Goal: Information Seeking & Learning: Learn about a topic

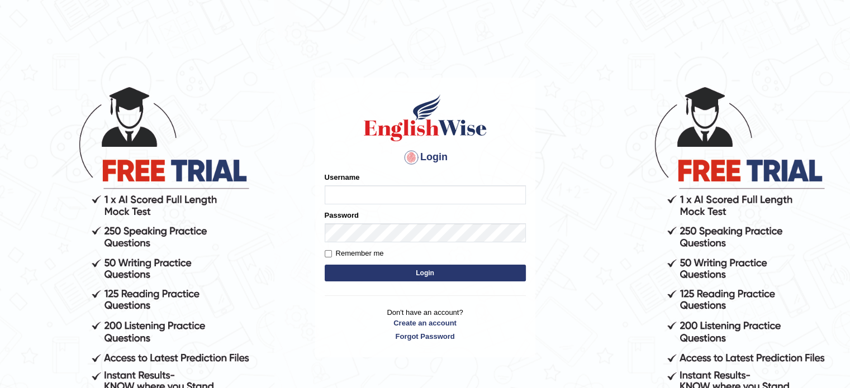
click at [360, 192] on input "Username" at bounding box center [424, 194] width 201 height 19
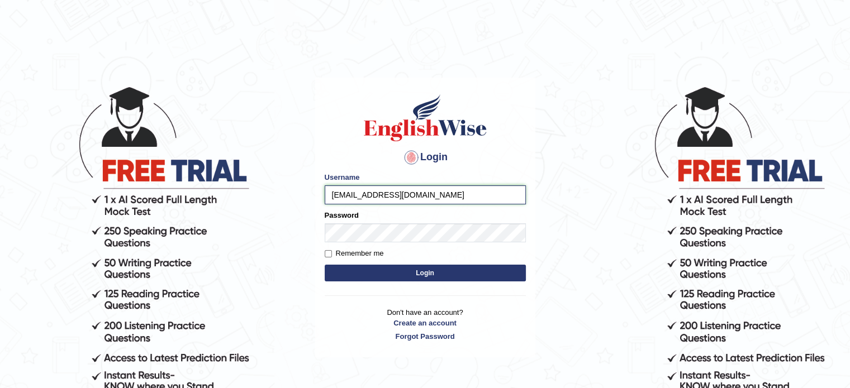
type input "np0944712@gmail.com"
click at [324, 265] on button "Login" at bounding box center [424, 273] width 201 height 17
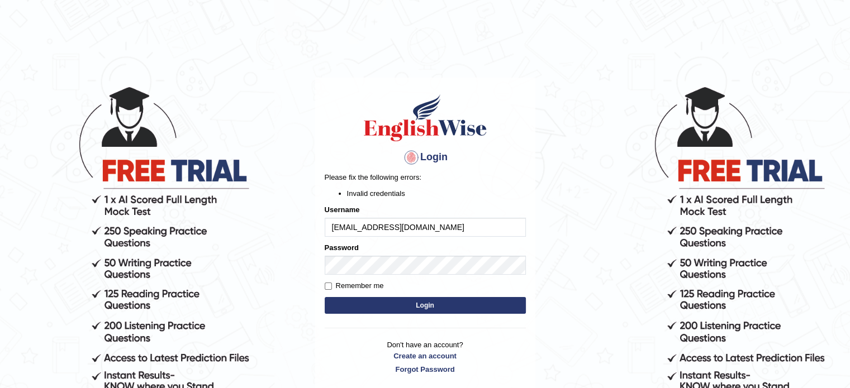
click at [378, 309] on button "Login" at bounding box center [424, 305] width 201 height 17
click at [420, 227] on input "[EMAIL_ADDRESS][DOMAIN_NAME]" at bounding box center [424, 227] width 201 height 19
click at [349, 302] on button "Login" at bounding box center [424, 305] width 201 height 17
click at [421, 228] on input "[EMAIL_ADDRESS][DOMAIN_NAME]" at bounding box center [424, 227] width 201 height 19
type input "n"
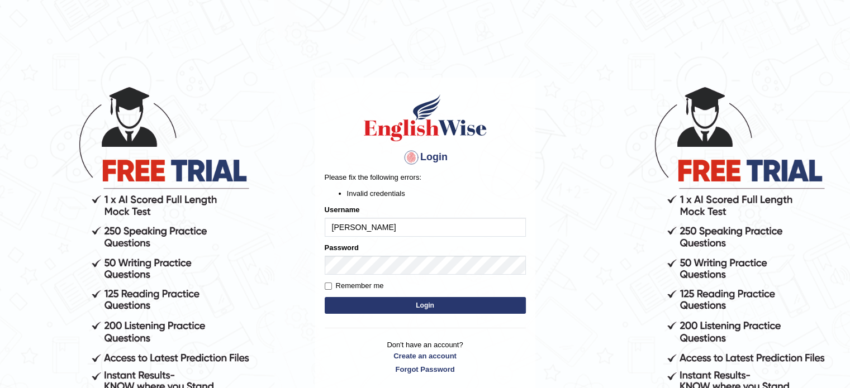
type input "[PERSON_NAME]"
click at [405, 310] on button "Login" at bounding box center [424, 305] width 201 height 17
click at [422, 370] on link "Forgot Password" at bounding box center [424, 369] width 201 height 11
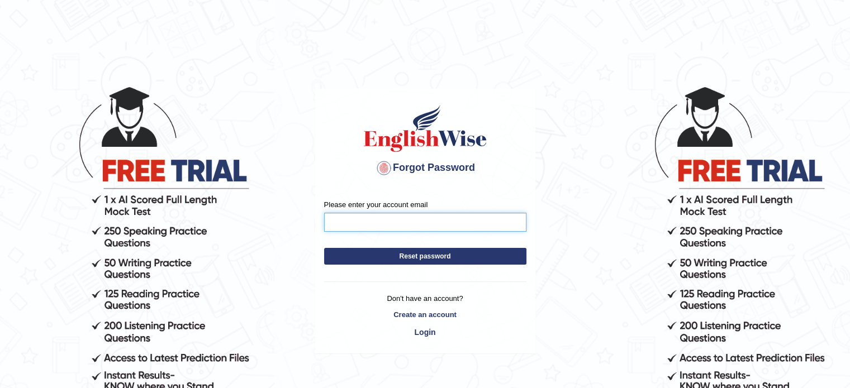
click at [355, 221] on input "Please enter your account email" at bounding box center [425, 222] width 202 height 19
type input "np0944712@gmail.com"
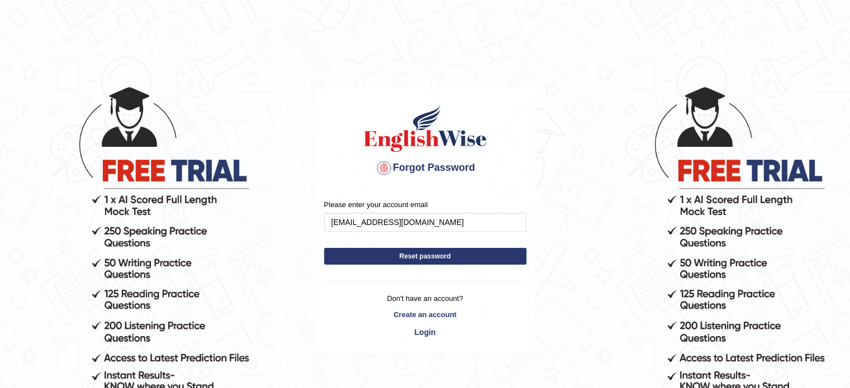
click at [408, 257] on button "Reset password" at bounding box center [425, 256] width 202 height 17
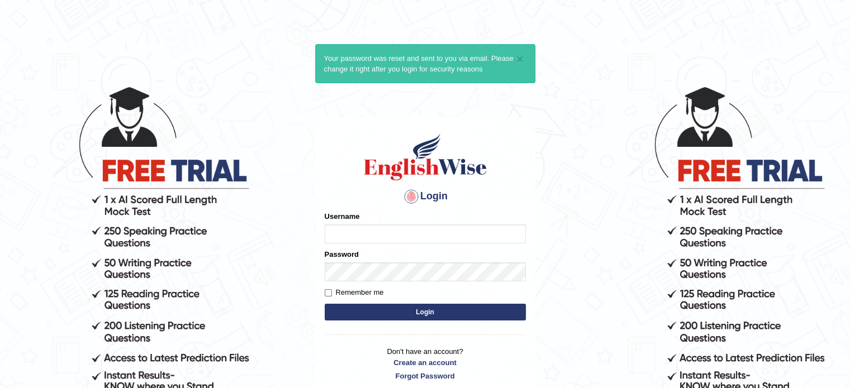
click at [403, 232] on input "Username" at bounding box center [424, 234] width 201 height 19
type input "np0944712@gmail.com"
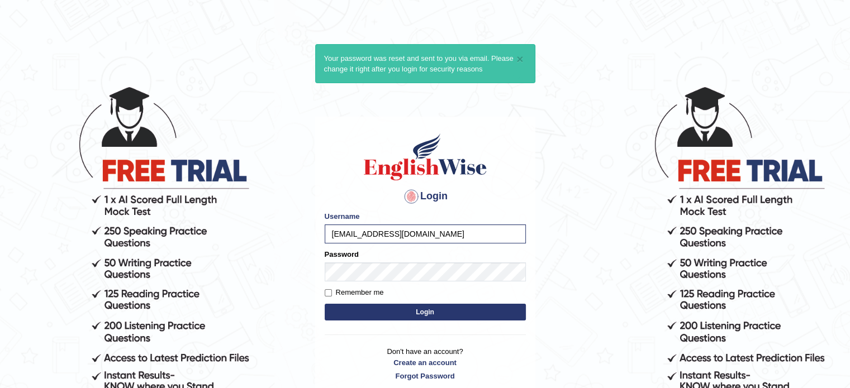
click at [395, 314] on button "Login" at bounding box center [424, 312] width 201 height 17
click at [395, 313] on button "Login" at bounding box center [424, 312] width 201 height 17
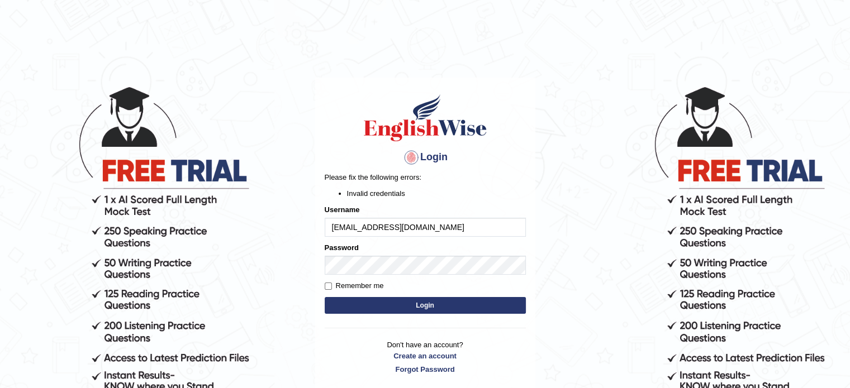
click at [324, 287] on div "Login Please fix the following errors: Invalid credentials Username np0944712@g…" at bounding box center [425, 234] width 220 height 312
click at [328, 288] on input "Remember me" at bounding box center [327, 286] width 7 height 7
checkbox input "true"
click at [431, 310] on button "Login" at bounding box center [424, 305] width 201 height 17
click at [431, 225] on input "[EMAIL_ADDRESS][DOMAIN_NAME]" at bounding box center [424, 227] width 201 height 19
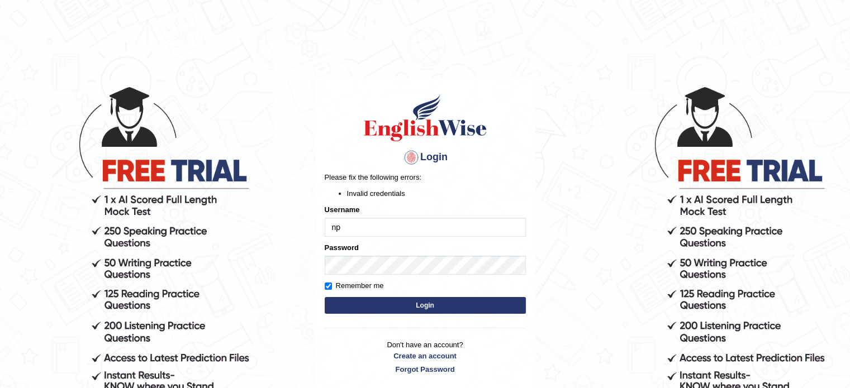
type input "n"
type input "Narottam123"
click at [411, 303] on button "Login" at bounding box center [424, 305] width 201 height 17
click at [399, 192] on li "Invalid credentials" at bounding box center [436, 193] width 179 height 11
click at [398, 306] on button "Login" at bounding box center [424, 305] width 201 height 17
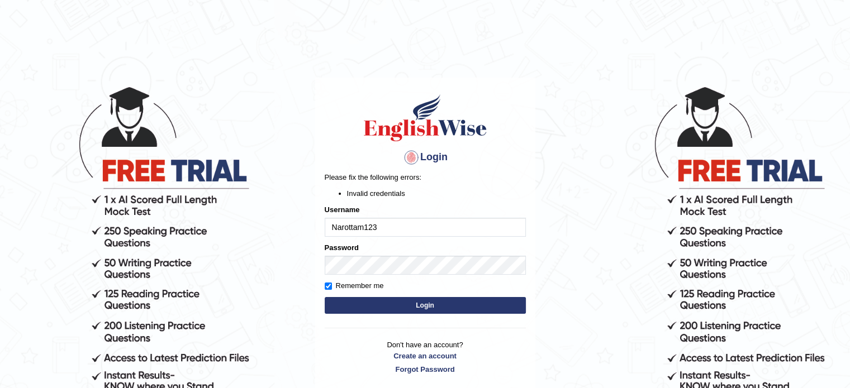
click at [400, 303] on button "Login" at bounding box center [424, 305] width 201 height 17
click at [385, 227] on input "Narottam123" at bounding box center [424, 227] width 201 height 19
type input "N"
type input "0478787116"
click at [352, 295] on form "Please fix the following errors: Invalid credentials Username 0478787116 Passwo…" at bounding box center [424, 244] width 201 height 145
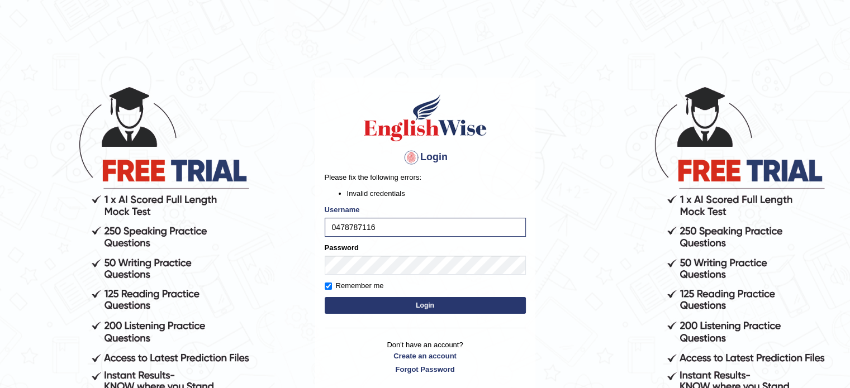
click at [352, 304] on button "Login" at bounding box center [424, 305] width 201 height 17
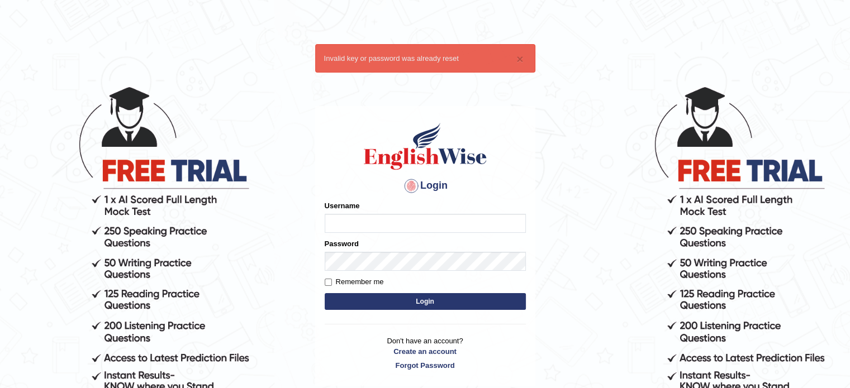
click at [417, 225] on input "Username" at bounding box center [424, 223] width 201 height 19
click at [567, 241] on body "× Invalid key or password was already reset Login Please fix the following erro…" at bounding box center [425, 236] width 850 height 388
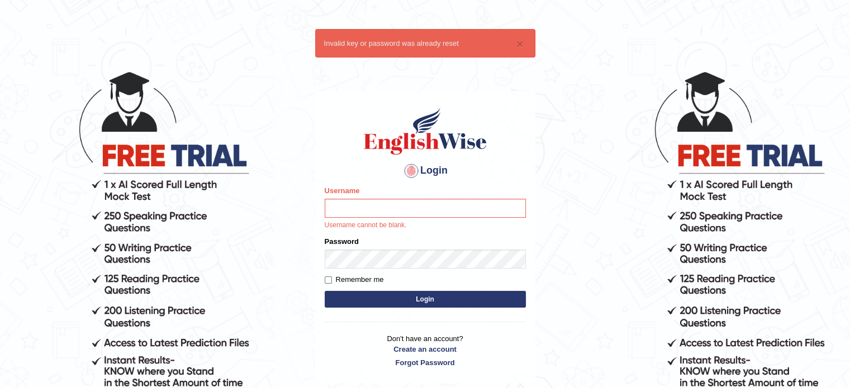
scroll to position [17, 0]
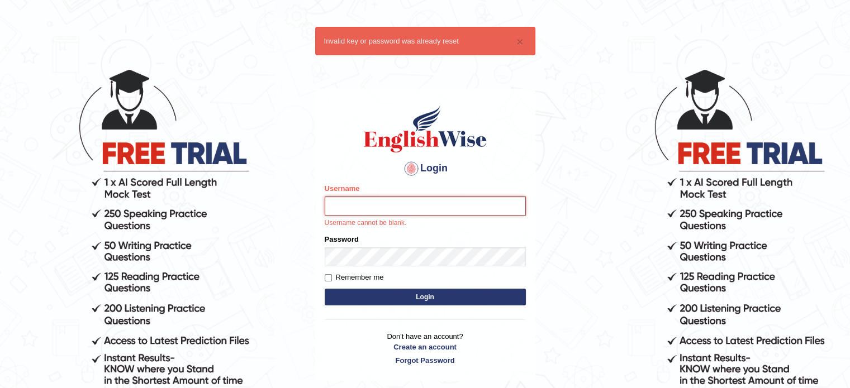
click at [443, 207] on input "Username" at bounding box center [424, 206] width 201 height 19
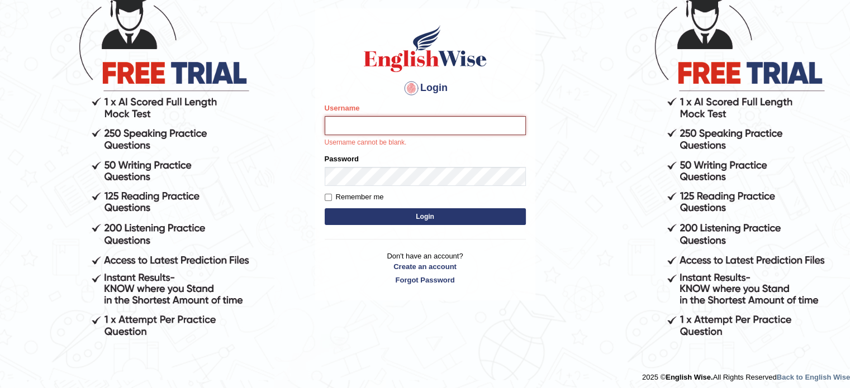
scroll to position [103, 0]
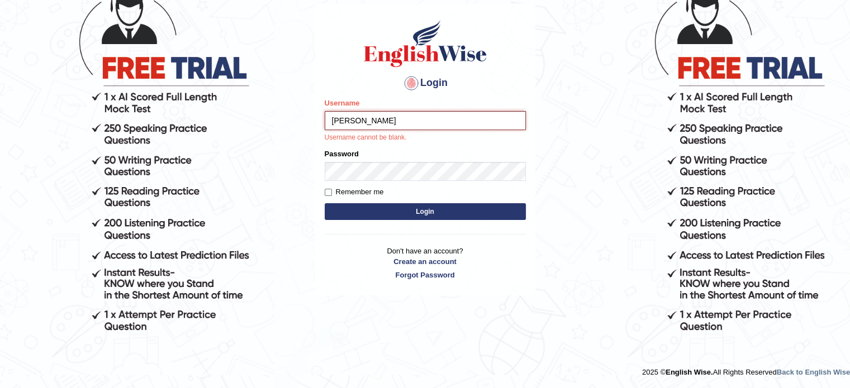
type input "Narottam"
click at [379, 193] on label "Remember me" at bounding box center [353, 192] width 59 height 11
click at [332, 193] on input "Remember me" at bounding box center [327, 192] width 7 height 7
checkbox input "true"
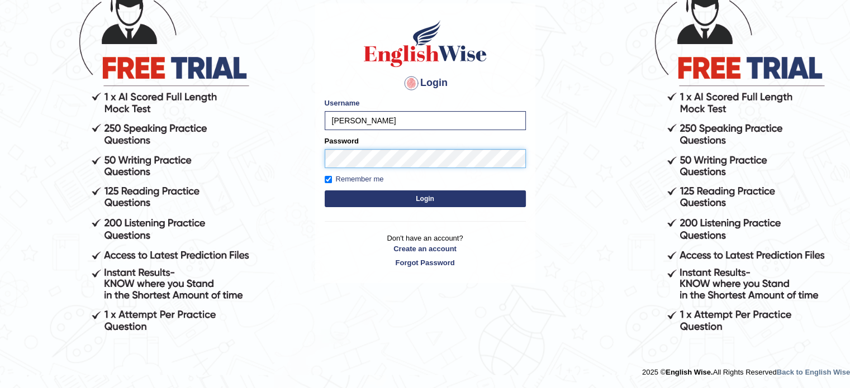
click at [374, 169] on form "Please fix the following errors: Username Narottam Password Remember me Login" at bounding box center [424, 154] width 201 height 112
click at [377, 202] on button "Login" at bounding box center [424, 198] width 201 height 17
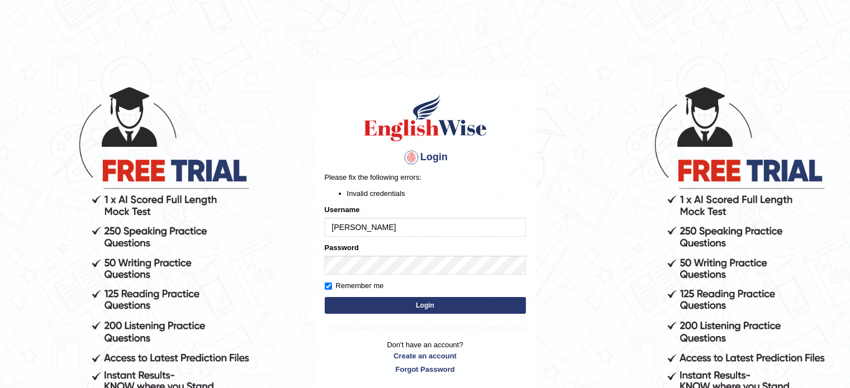
click at [388, 196] on li "Invalid credentials" at bounding box center [436, 193] width 179 height 11
click at [427, 351] on link "Create an account" at bounding box center [424, 356] width 201 height 11
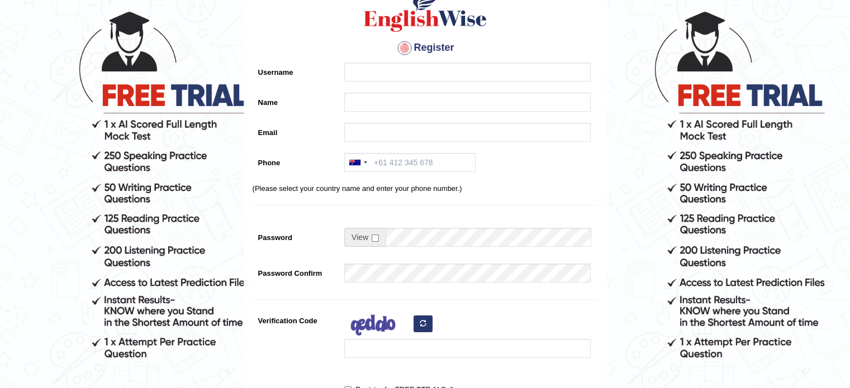
scroll to position [74, 0]
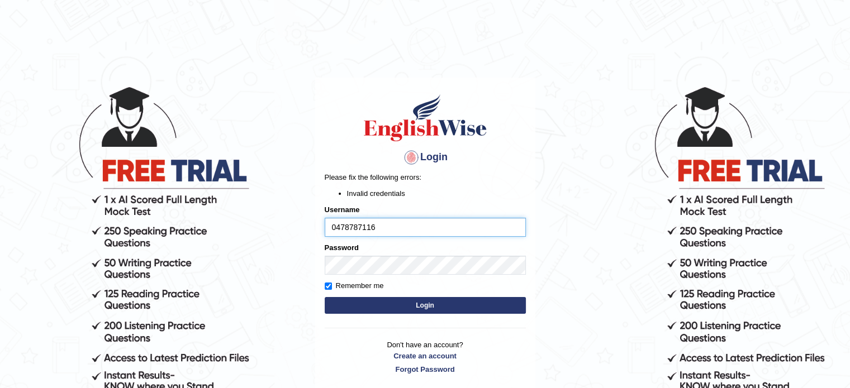
click at [404, 227] on input "0478787116" at bounding box center [424, 227] width 201 height 19
type input "[PERSON_NAME]"
click at [409, 227] on input "10478787116" at bounding box center [424, 227] width 201 height 19
type input "1"
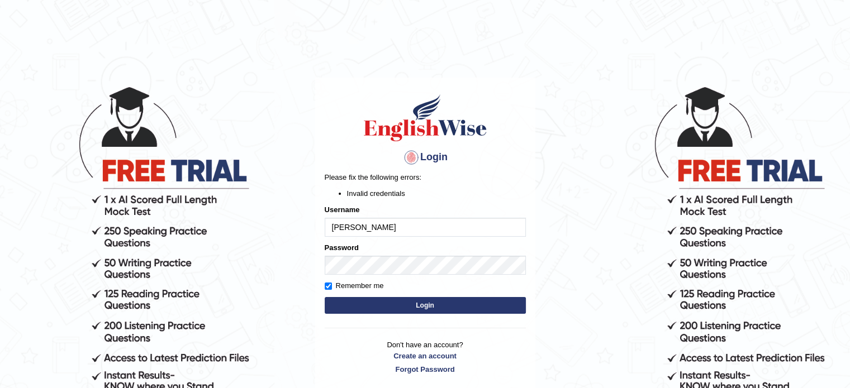
type input "[PERSON_NAME]"
click at [599, 261] on body "Login Please fix the following errors: Invalid credentials Username [PERSON_NAM…" at bounding box center [425, 236] width 850 height 388
click at [400, 304] on button "Login" at bounding box center [424, 305] width 201 height 17
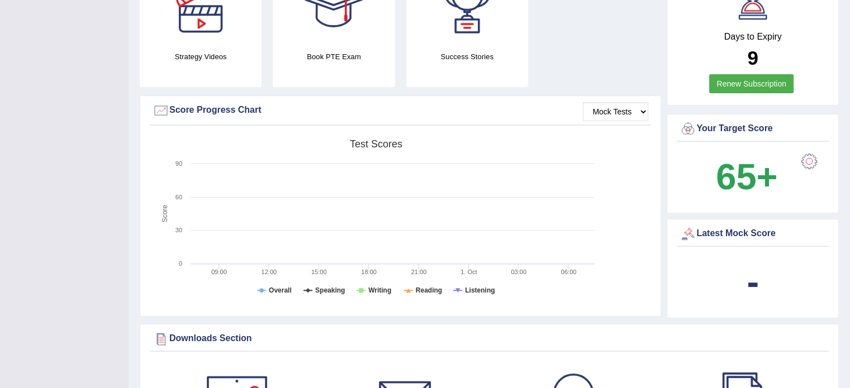
scroll to position [315, 0]
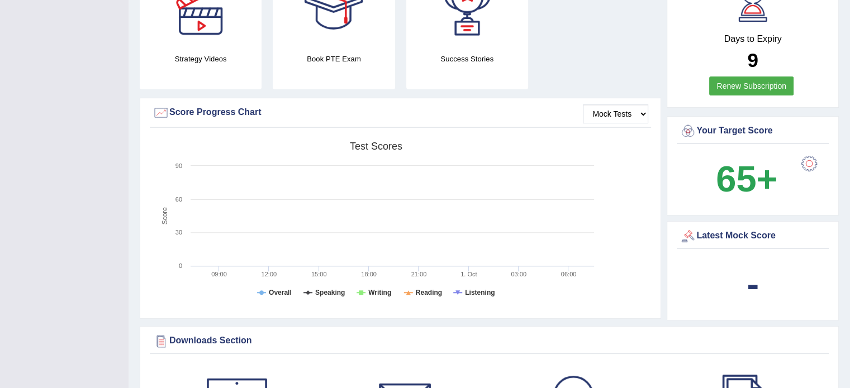
drag, startPoint x: 848, startPoint y: 127, endPoint x: 851, endPoint y: 103, distance: 24.2
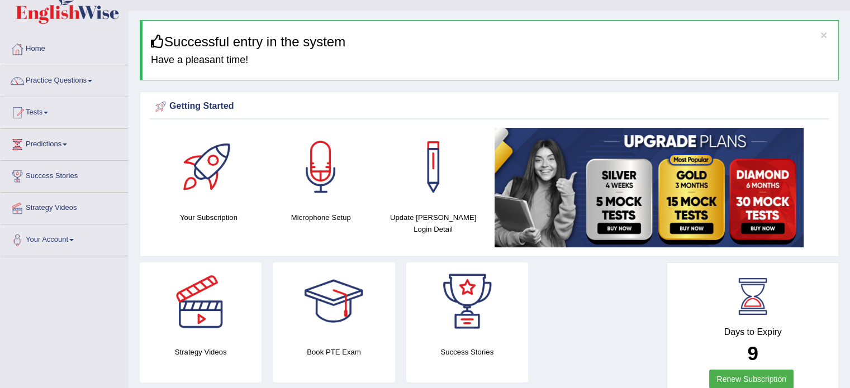
scroll to position [3, 0]
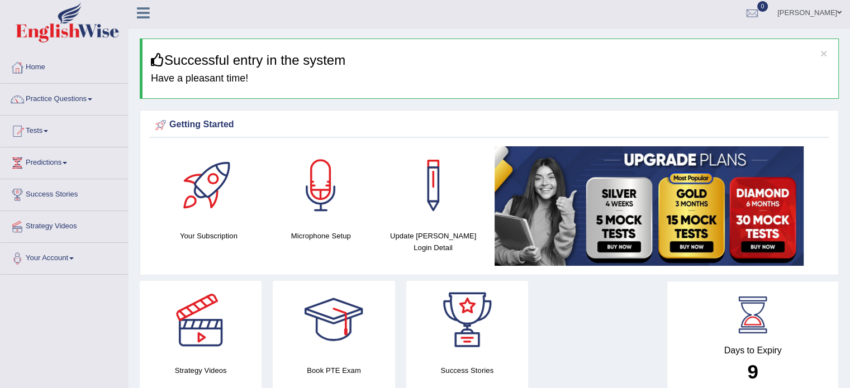
click at [44, 97] on link "Practice Questions" at bounding box center [64, 98] width 127 height 28
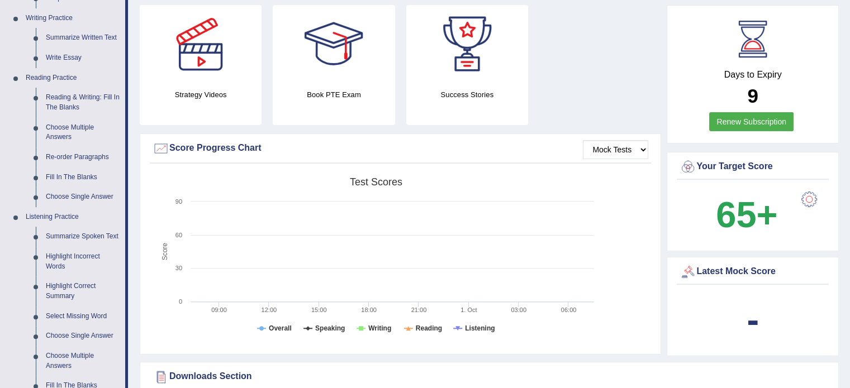
scroll to position [275, 0]
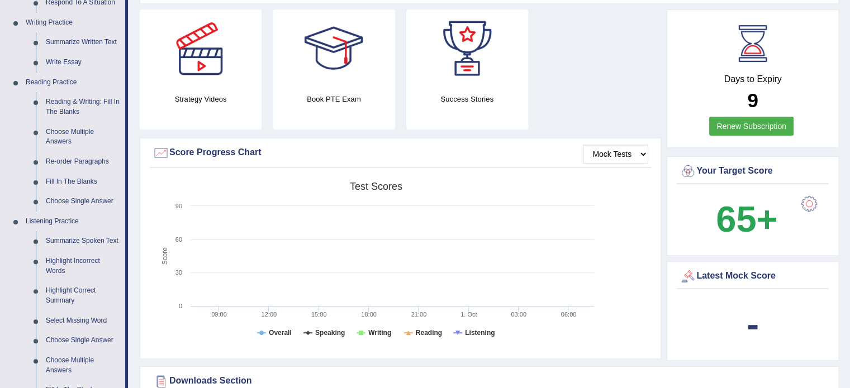
drag, startPoint x: 843, startPoint y: 142, endPoint x: 851, endPoint y: 105, distance: 37.8
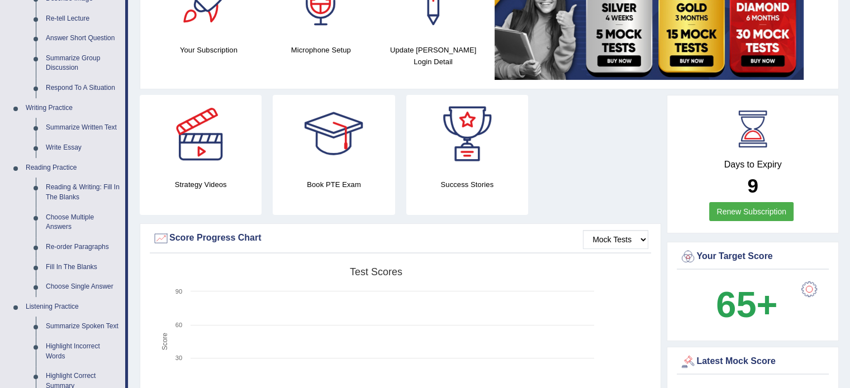
scroll to position [202, 0]
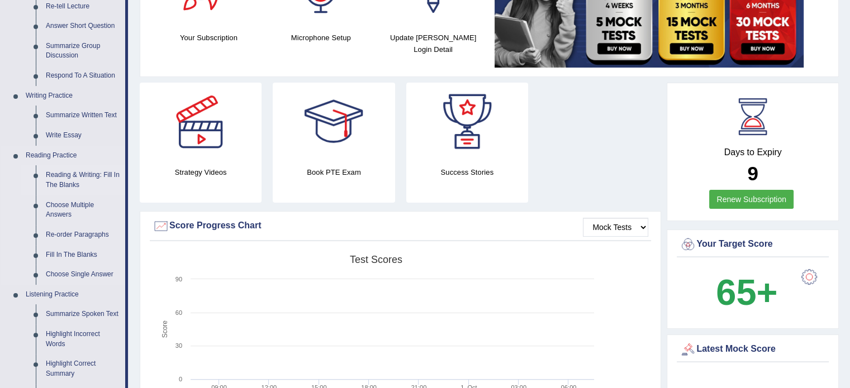
click at [87, 174] on link "Reading & Writing: Fill In The Blanks" at bounding box center [83, 180] width 84 height 30
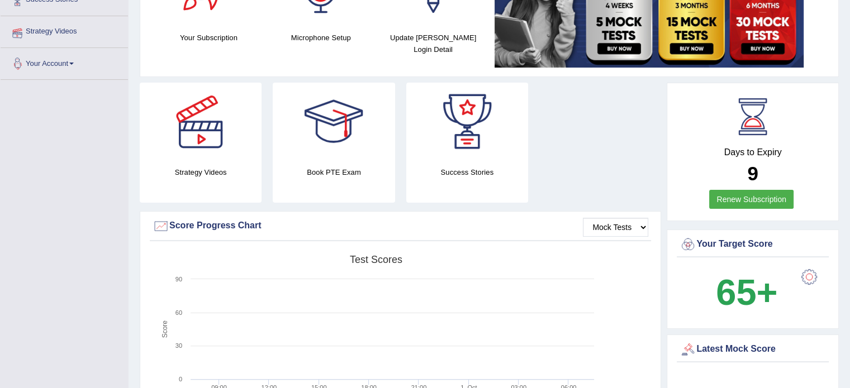
scroll to position [301, 0]
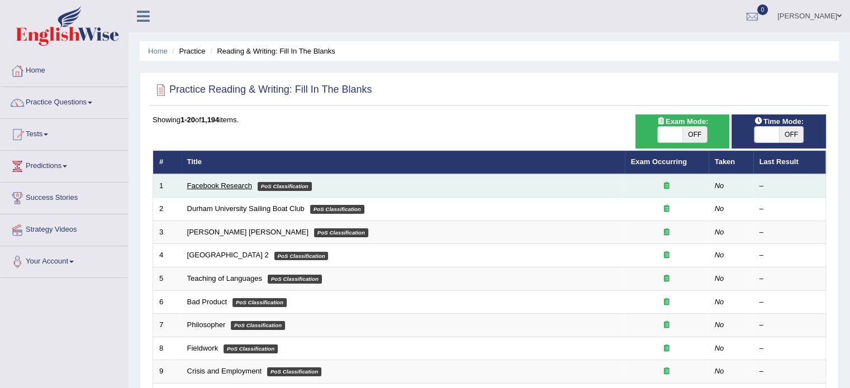
click at [223, 183] on link "Facebook Research" at bounding box center [219, 186] width 65 height 8
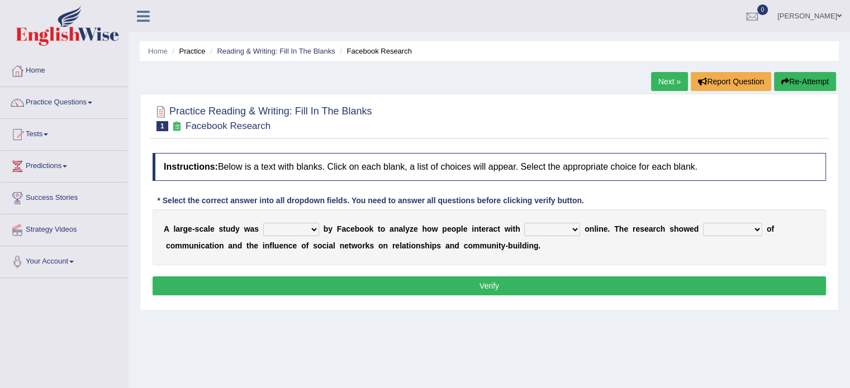
click at [311, 226] on select "surveyed had asked made" at bounding box center [291, 229] width 56 height 13
click at [311, 227] on select "surveyed had asked made" at bounding box center [291, 229] width 56 height 13
click at [313, 227] on select "surveyed had asked made" at bounding box center [291, 229] width 56 height 13
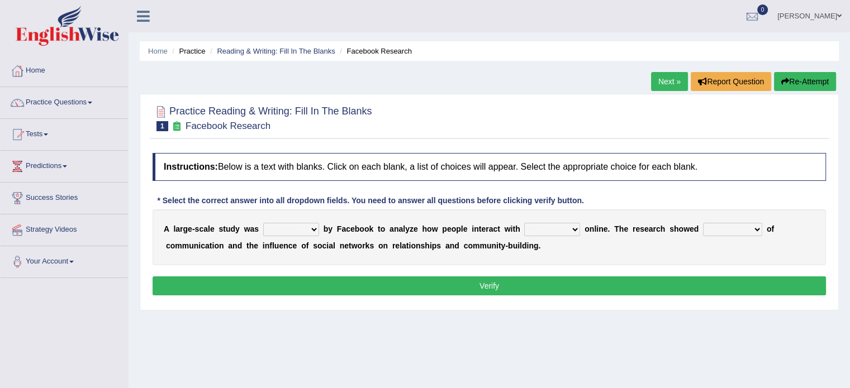
select select "surveyed"
click at [263, 223] on select "surveyed had asked made" at bounding box center [291, 229] width 56 height 13
click at [573, 228] on select "together all each other another" at bounding box center [552, 229] width 56 height 13
select select "each other"
click at [524, 223] on select "together all each other another" at bounding box center [552, 229] width 56 height 13
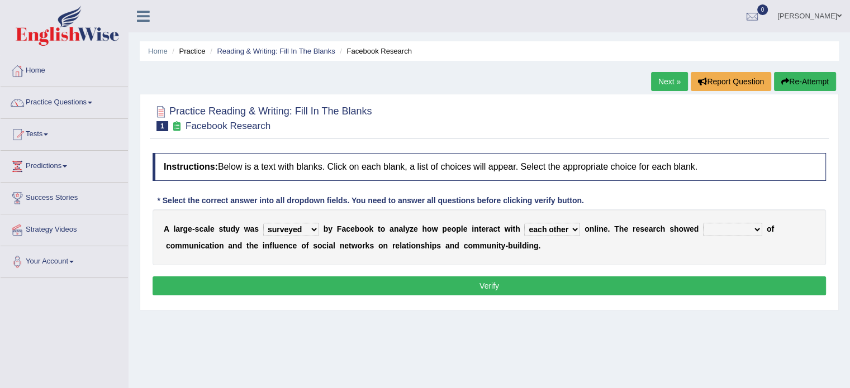
click at [559, 286] on button "Verify" at bounding box center [488, 285] width 673 height 19
click at [574, 226] on select "together all each other another" at bounding box center [552, 229] width 56 height 13
click at [720, 230] on select "advantages standards fellowships patterns" at bounding box center [732, 229] width 59 height 13
select select "advantages"
click at [703, 223] on select "advantages standards fellowships patterns" at bounding box center [732, 229] width 59 height 13
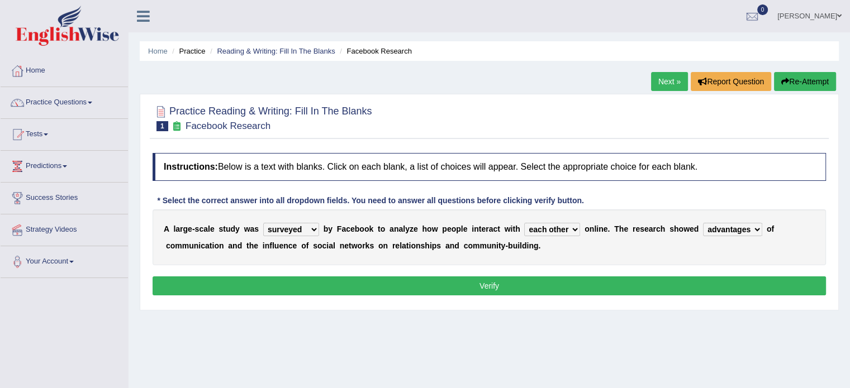
click at [750, 255] on div "A l a r g e - s c a l e s t u d y w a s surveyed had asked made b y F a c e b o…" at bounding box center [488, 237] width 673 height 56
click at [604, 272] on div "Instructions: Below is a text with blanks. Click on each blank, a list of choic…" at bounding box center [489, 225] width 679 height 157
click at [608, 281] on button "Verify" at bounding box center [488, 285] width 673 height 19
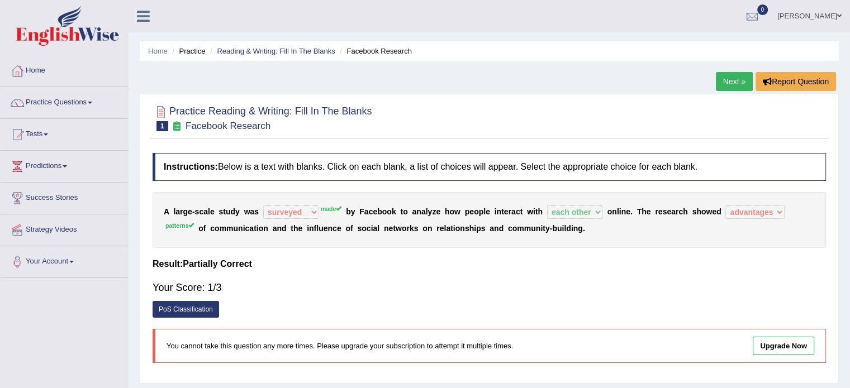
click at [777, 346] on link "Upgrade Now" at bounding box center [782, 346] width 61 height 18
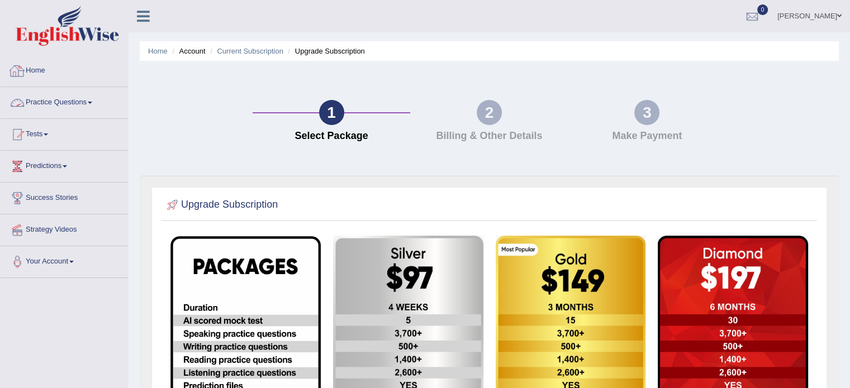
click at [51, 68] on link "Home" at bounding box center [64, 69] width 127 height 28
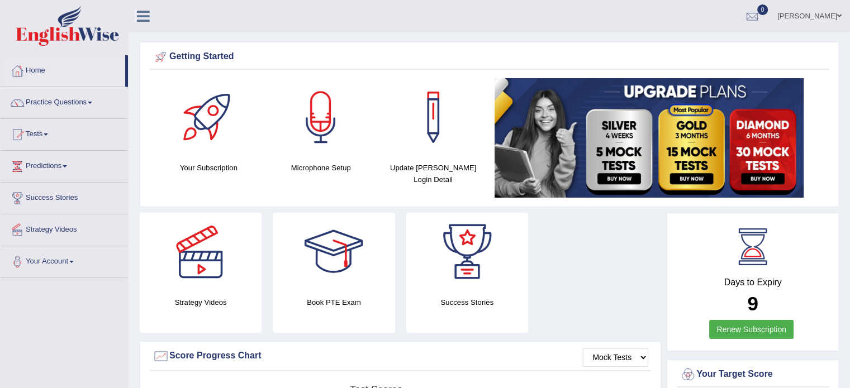
click at [52, 99] on link "Practice Questions" at bounding box center [64, 101] width 127 height 28
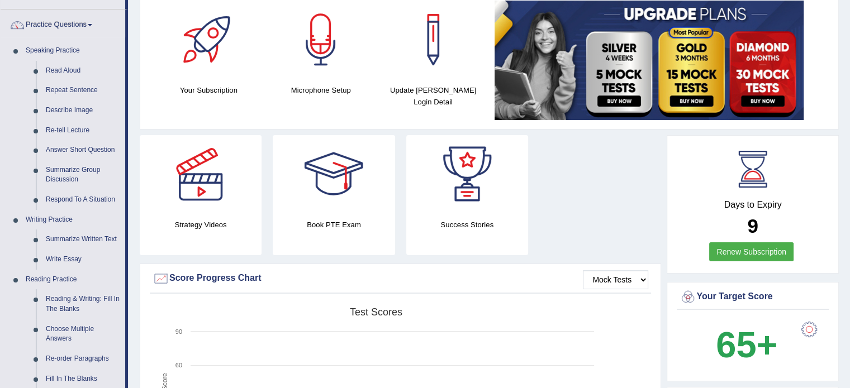
scroll to position [83, 0]
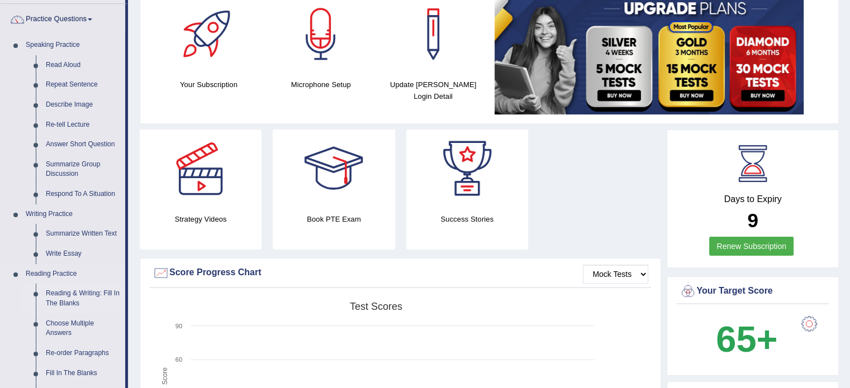
click at [72, 295] on link "Reading & Writing: Fill In The Blanks" at bounding box center [83, 299] width 84 height 30
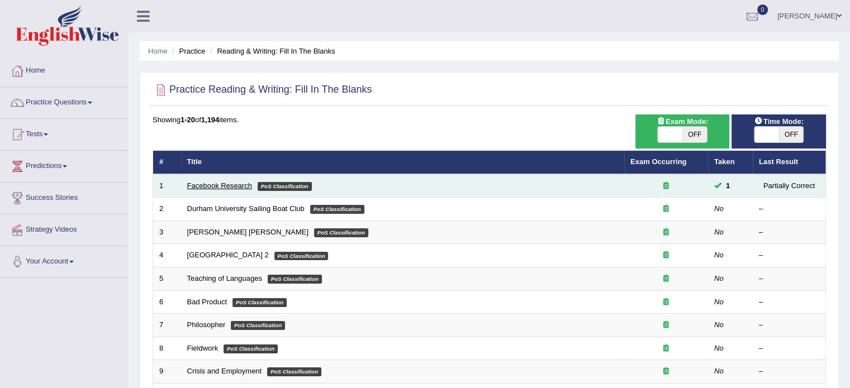
click at [217, 182] on link "Facebook Research" at bounding box center [219, 186] width 65 height 8
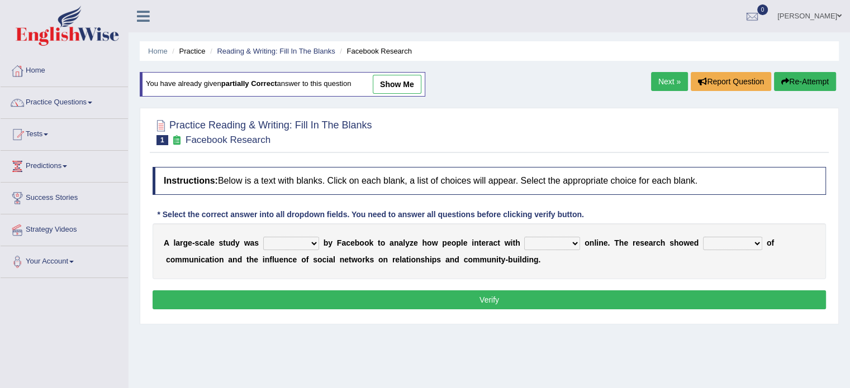
click at [287, 242] on select "surveyed had asked made" at bounding box center [291, 243] width 56 height 13
select select "made"
click at [263, 237] on select "surveyed had asked made" at bounding box center [291, 243] width 56 height 13
click at [285, 308] on div "Instructions: Below is a text with blanks. Click on each blank, a list of choic…" at bounding box center [489, 239] width 679 height 157
click at [547, 241] on select "together all each other another" at bounding box center [552, 243] width 56 height 13
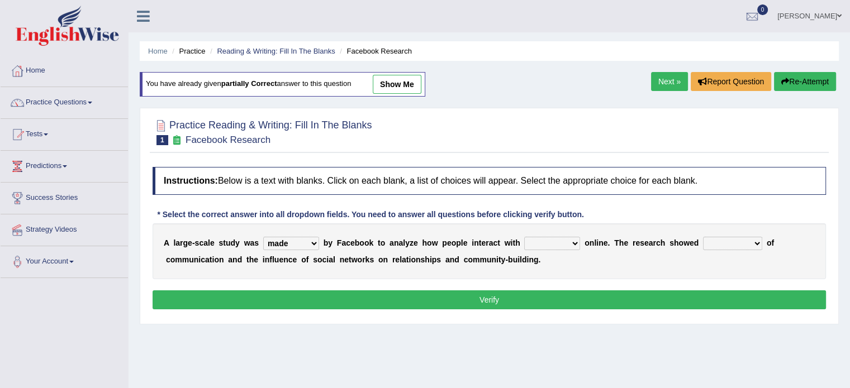
select select "each other"
click at [524, 237] on select "together all each other another" at bounding box center [552, 243] width 56 height 13
click at [727, 238] on select "advantages standards fellowships patterns" at bounding box center [732, 243] width 59 height 13
select select "patterns"
click at [703, 237] on select "advantages standards fellowships patterns" at bounding box center [732, 243] width 59 height 13
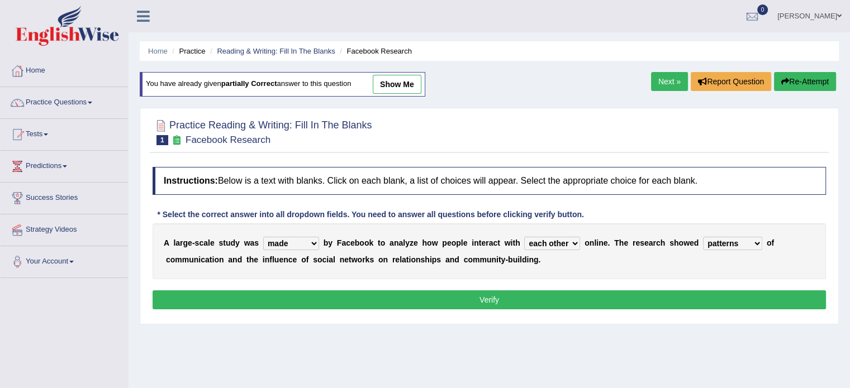
click at [731, 309] on div "Instructions: Below is a text with blanks. Click on each blank, a list of choic…" at bounding box center [489, 239] width 679 height 157
click at [456, 295] on button "Verify" at bounding box center [488, 299] width 673 height 19
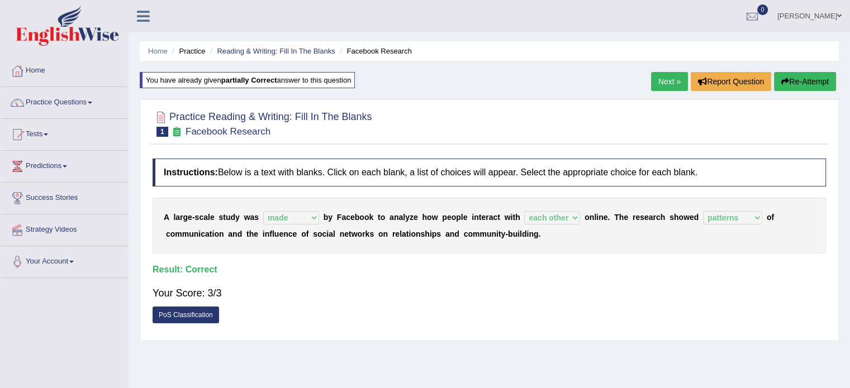
click at [201, 307] on link "PoS Classification" at bounding box center [185, 315] width 66 height 17
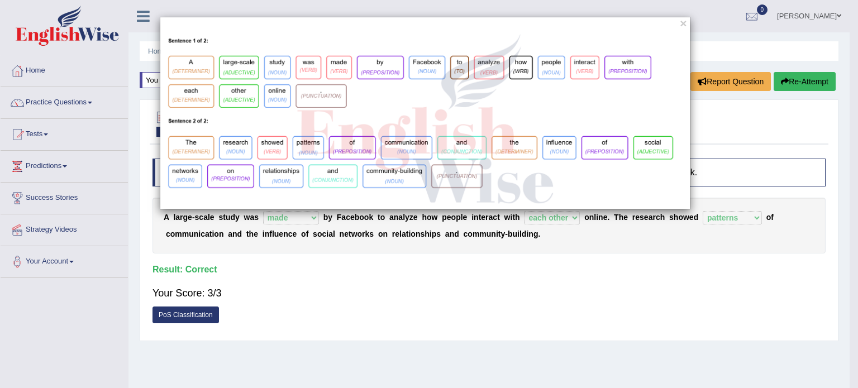
click at [334, 265] on div "×" at bounding box center [429, 194] width 858 height 388
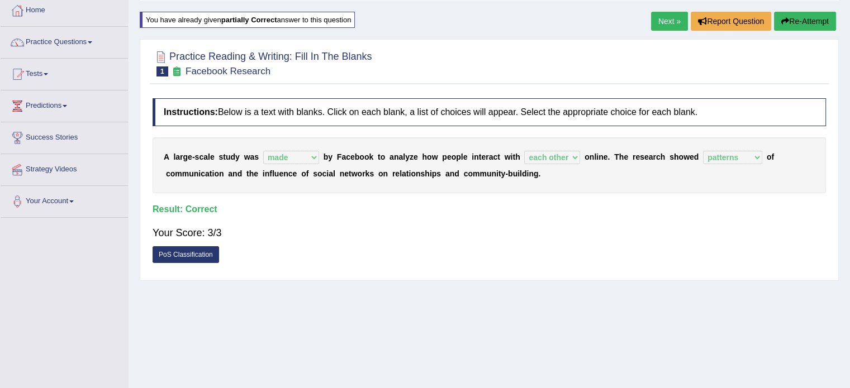
scroll to position [62, 0]
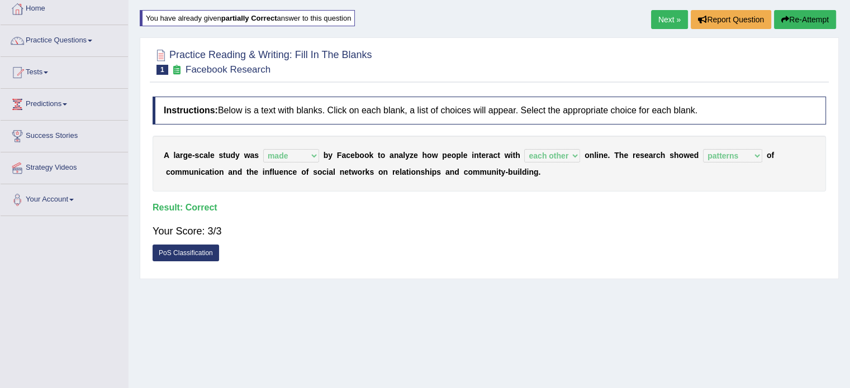
click at [664, 24] on link "Next »" at bounding box center [669, 19] width 37 height 19
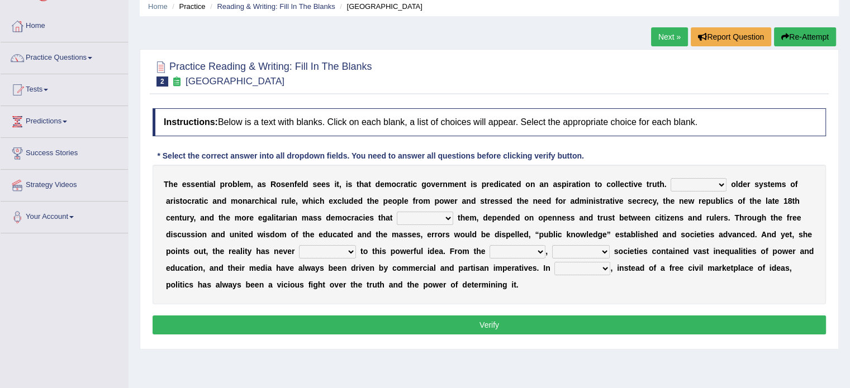
scroll to position [60, 0]
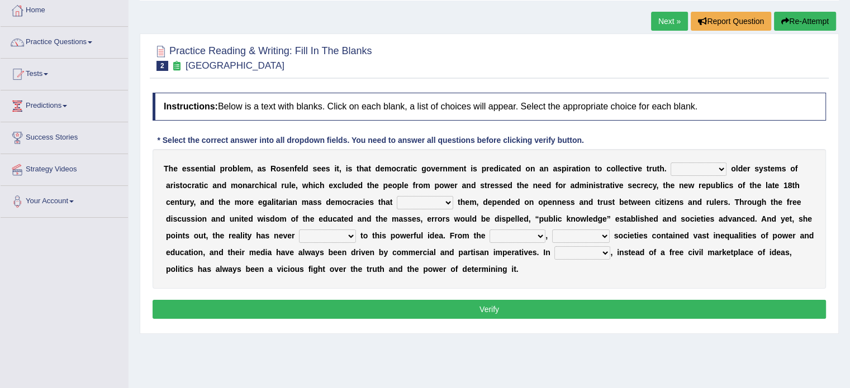
click at [848, 145] on div "Home Practice Reading & Writing: Fill In The Blanks New Republic Next » Report …" at bounding box center [488, 219] width 721 height 559
click at [718, 166] on select "Like Unlike Likely Safely" at bounding box center [698, 169] width 56 height 13
click at [670, 163] on select "Like Unlike Likely Safely" at bounding box center [698, 169] width 56 height 13
click at [697, 208] on div "T h e e s s e n t i a l p r o b l e m , a s R o s e n f e l d s e e s i t , i s…" at bounding box center [488, 219] width 673 height 140
click at [440, 203] on select "readed grated succeeded printed" at bounding box center [425, 202] width 56 height 13
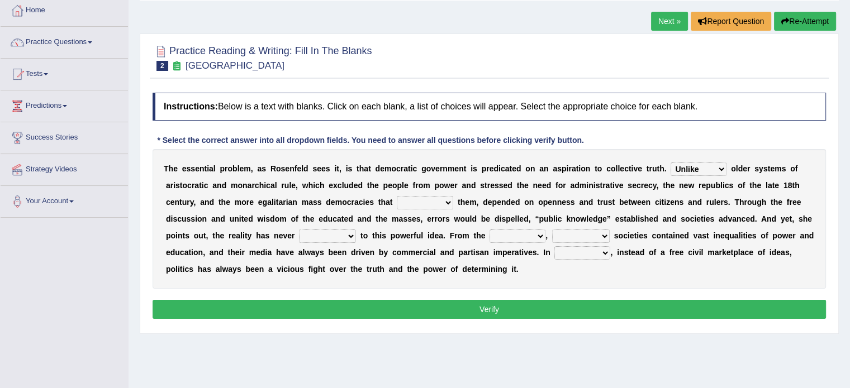
click at [712, 164] on select "Like Unlike Likely Safely" at bounding box center [698, 169] width 56 height 13
click at [433, 200] on select "readed grated succeeded printed" at bounding box center [425, 202] width 56 height 13
click at [712, 170] on select "Like Unlike Likely Safely" at bounding box center [698, 169] width 56 height 13
click at [712, 168] on select "Like Unlike Likely Safely" at bounding box center [698, 169] width 56 height 13
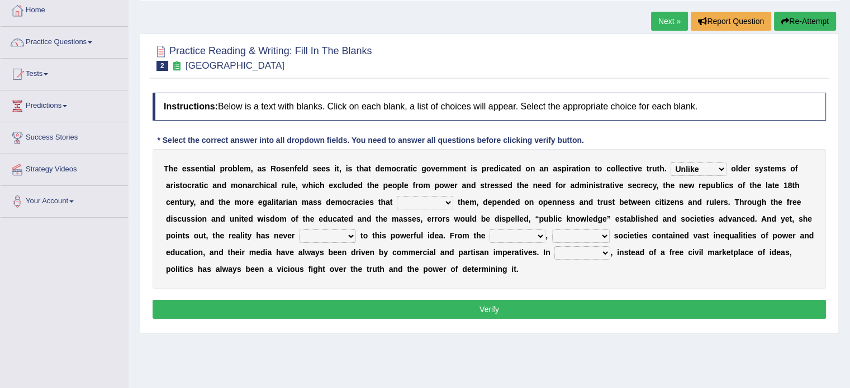
select select "Like"
click at [670, 163] on select "Like Unlike Likely Safely" at bounding box center [698, 169] width 56 height 13
click at [416, 203] on select "readed grated succeeded printed" at bounding box center [425, 202] width 56 height 13
click at [418, 203] on select "readed grated succeeded printed" at bounding box center [425, 202] width 56 height 13
click at [423, 198] on select "readed grated succeeded printed" at bounding box center [425, 202] width 56 height 13
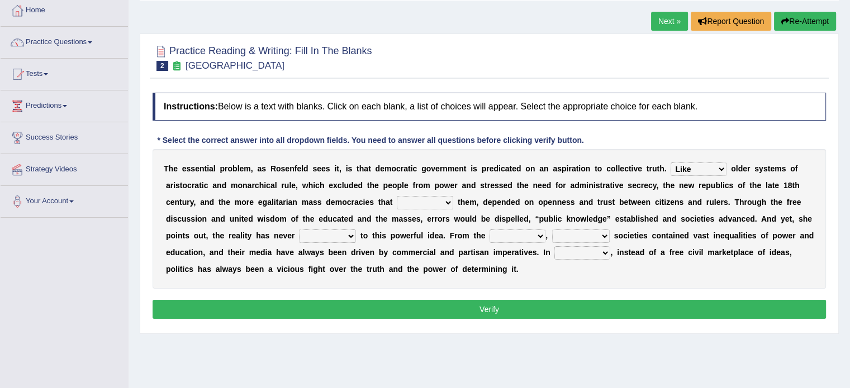
select select "succeeded"
click at [397, 196] on select "readed grated succeeded printed" at bounding box center [425, 202] width 56 height 13
click at [348, 235] on select "saved up stood up brought up lived up" at bounding box center [327, 236] width 57 height 13
select select "brought up"
click at [299, 230] on select "saved up stood up brought up lived up" at bounding box center [327, 236] width 57 height 13
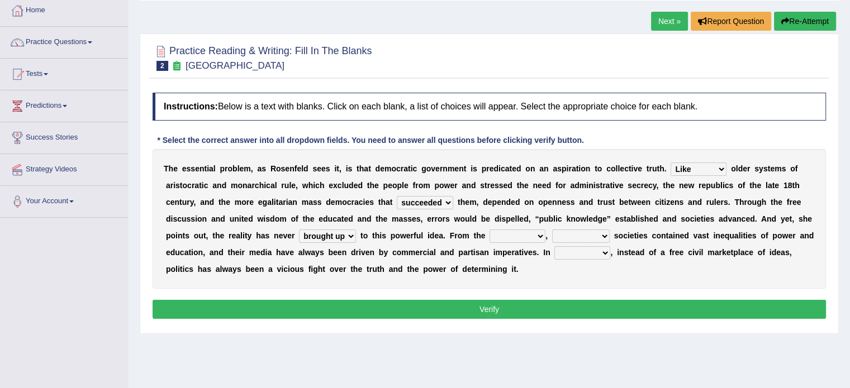
click at [533, 233] on select "outset ranged stood caught" at bounding box center [517, 236] width 56 height 13
click at [519, 236] on select "outset ranged stood caught" at bounding box center [517, 236] width 56 height 13
select select "stood"
click at [489, 230] on select "outset ranged stood caught" at bounding box center [517, 236] width 56 height 13
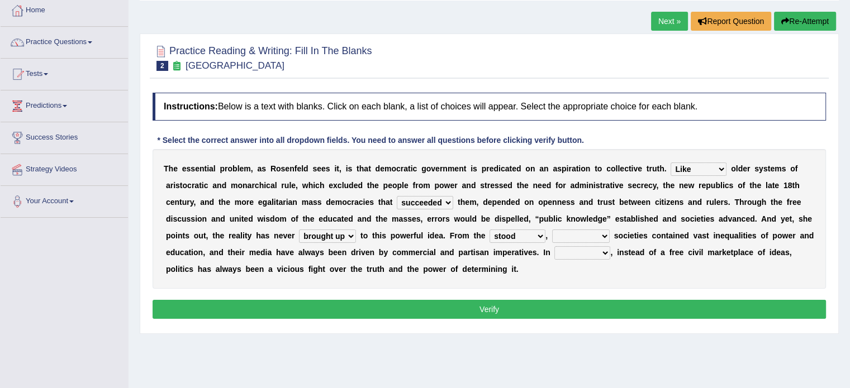
drag, startPoint x: 579, startPoint y: 235, endPoint x: 582, endPoint y: 241, distance: 6.2
click at [582, 241] on select "freedom democratic media stilled" at bounding box center [581, 236] width 58 height 13
select select "media"
click at [552, 230] on select "freedom democratic media stilled" at bounding box center [581, 236] width 58 height 13
click at [572, 252] on select "power practice ideas fought" at bounding box center [582, 252] width 56 height 13
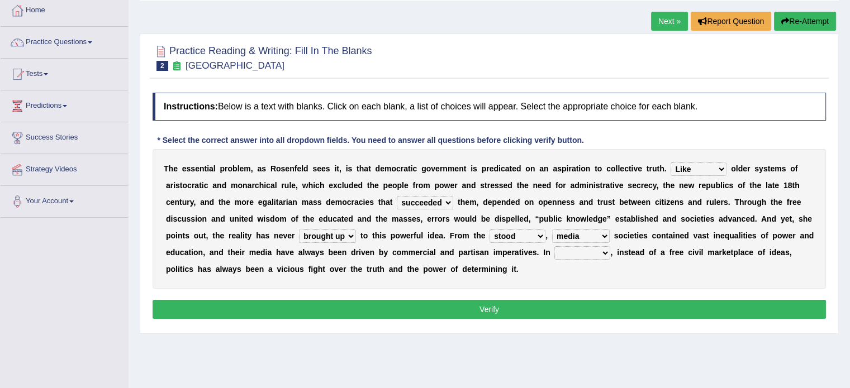
select select "ideas"
click at [554, 246] on select "power practice ideas fought" at bounding box center [582, 252] width 56 height 13
click at [497, 307] on button "Verify" at bounding box center [488, 309] width 673 height 19
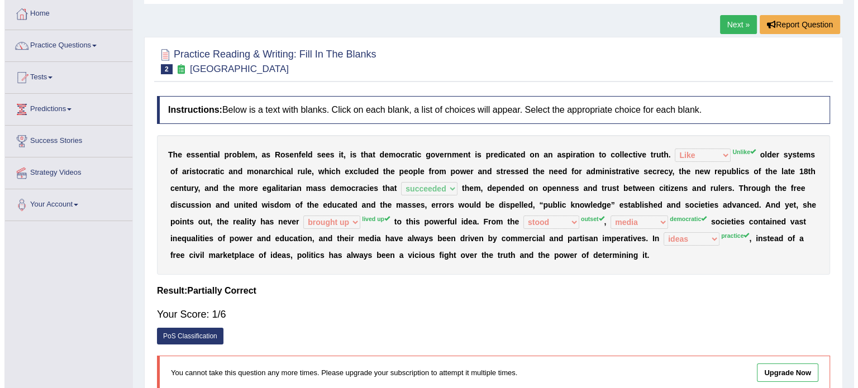
scroll to position [56, 0]
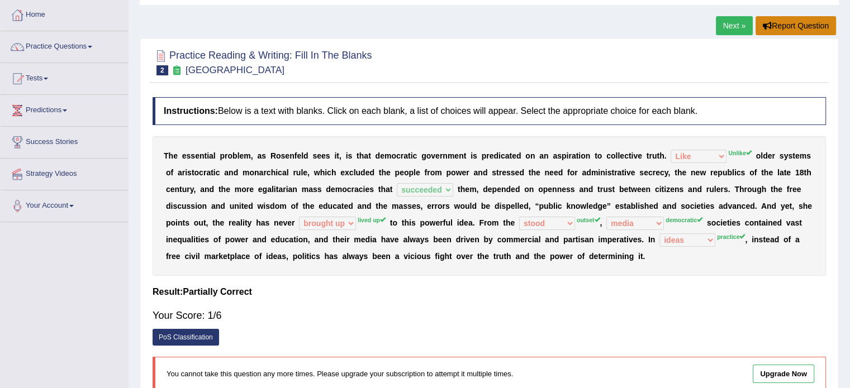
click at [790, 24] on button "Report Question" at bounding box center [795, 25] width 80 height 19
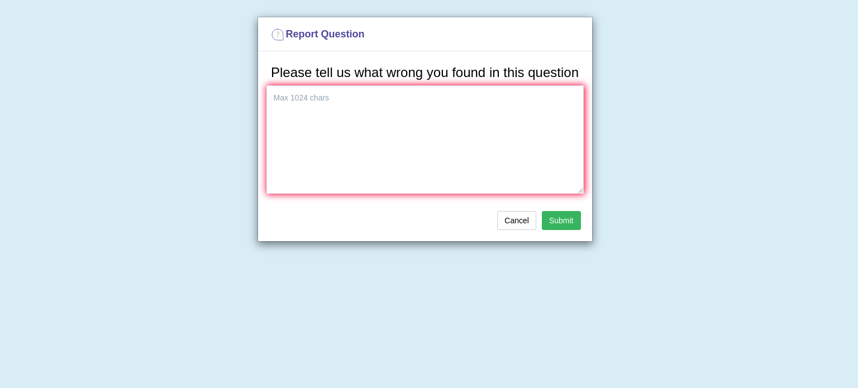
click at [109, 69] on div "Report Question Please tell us what wrong you found in this question Cancel Sub…" at bounding box center [429, 194] width 858 height 388
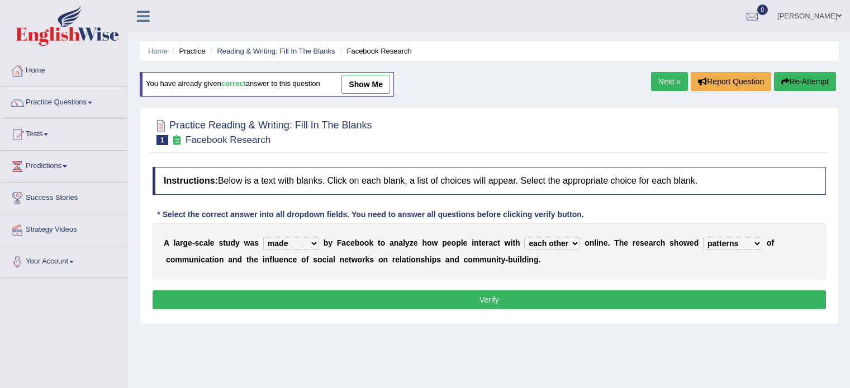
select select "made"
select select "each other"
select select "patterns"
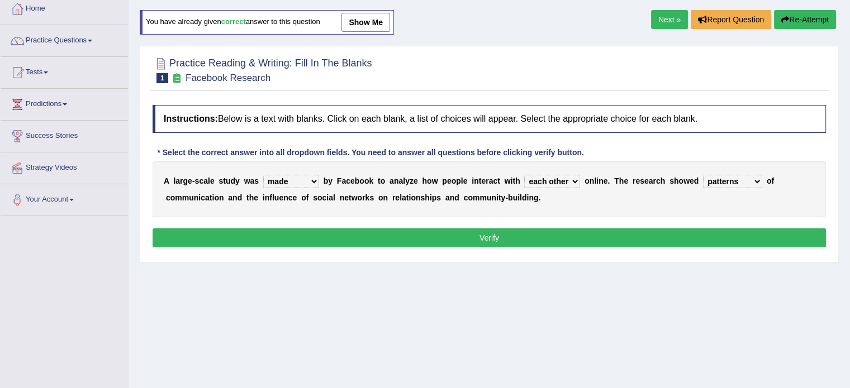
click at [665, 25] on link "Next »" at bounding box center [669, 19] width 37 height 19
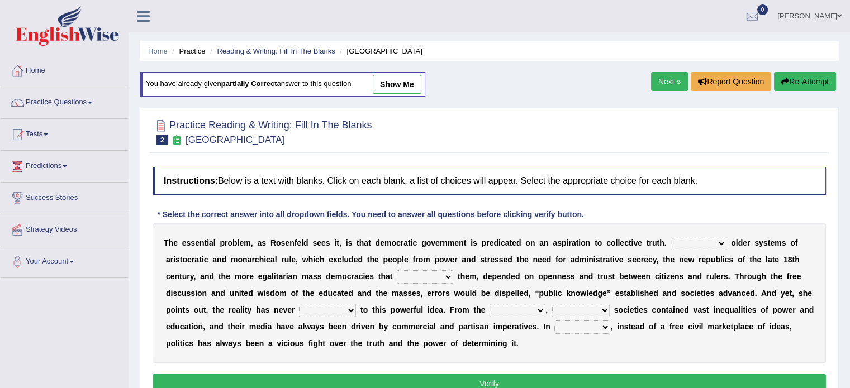
click at [701, 240] on select "Like Unlike Likely Safely" at bounding box center [698, 243] width 56 height 13
select select "Unlike"
click at [670, 237] on select "Like Unlike Likely Safely" at bounding box center [698, 243] width 56 height 13
click at [441, 270] on select "readed grated succeeded printed" at bounding box center [425, 276] width 56 height 13
select select "succeeded"
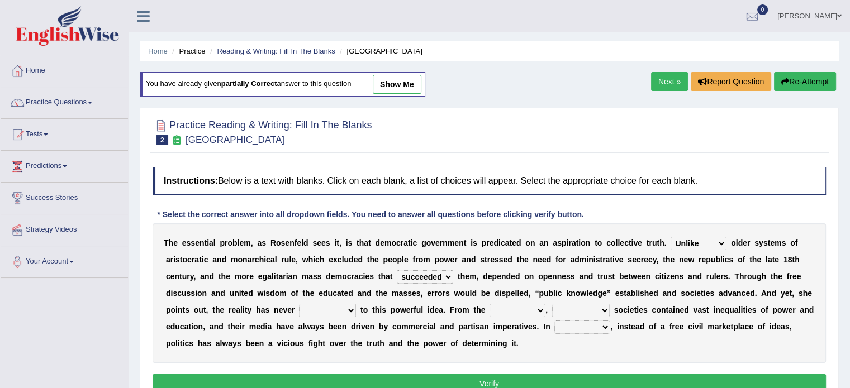
click at [397, 270] on select "readed grated succeeded printed" at bounding box center [425, 276] width 56 height 13
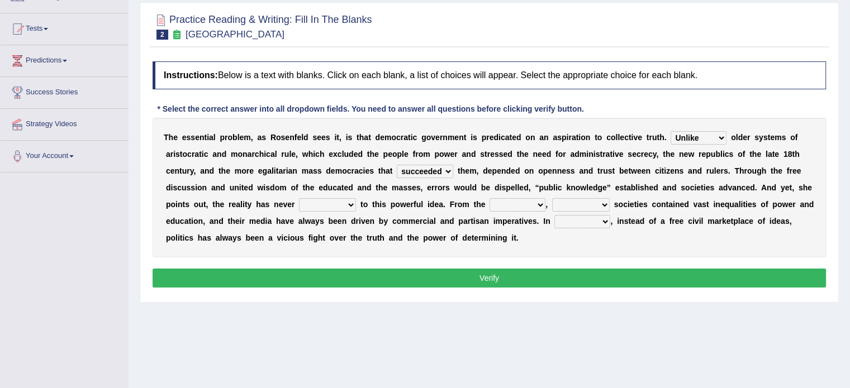
scroll to position [109, 0]
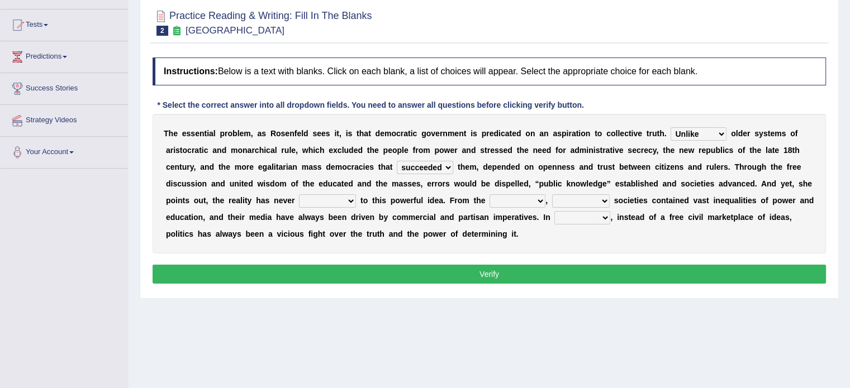
click at [846, 259] on div "Home Practice Reading & Writing: Fill In The Blanks New Republic You have alrea…" at bounding box center [488, 170] width 721 height 559
click at [332, 206] on select "saved up stood up brought up lived up" at bounding box center [327, 200] width 57 height 13
select select "brought up"
click at [299, 194] on select "saved up stood up brought up lived up" at bounding box center [327, 200] width 57 height 13
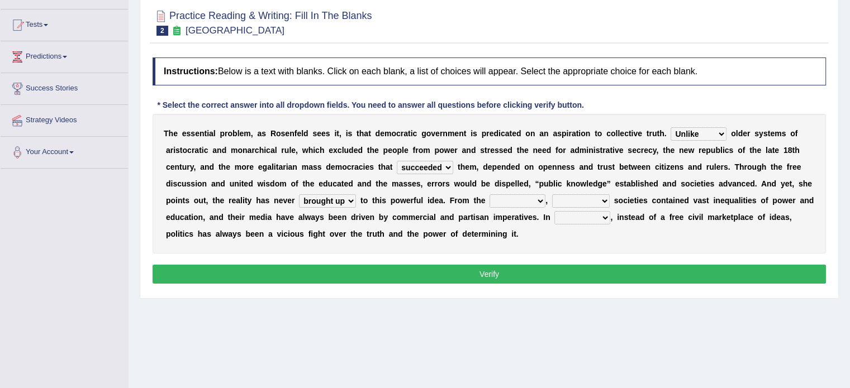
click at [516, 194] on select "outset ranged stood caught" at bounding box center [517, 200] width 56 height 13
click at [593, 197] on select "freedom democratic media stilled" at bounding box center [581, 200] width 58 height 13
click at [532, 197] on select "outset ranged stood caught" at bounding box center [517, 200] width 56 height 13
click at [576, 198] on select "freedom democratic media stilled" at bounding box center [581, 200] width 58 height 13
click at [522, 198] on select "outset ranged stood caught" at bounding box center [517, 200] width 56 height 13
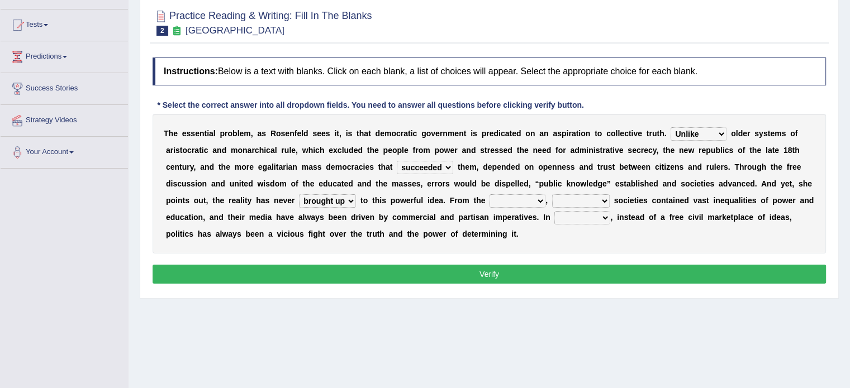
click at [569, 198] on select "freedom democratic media stilled" at bounding box center [581, 200] width 58 height 13
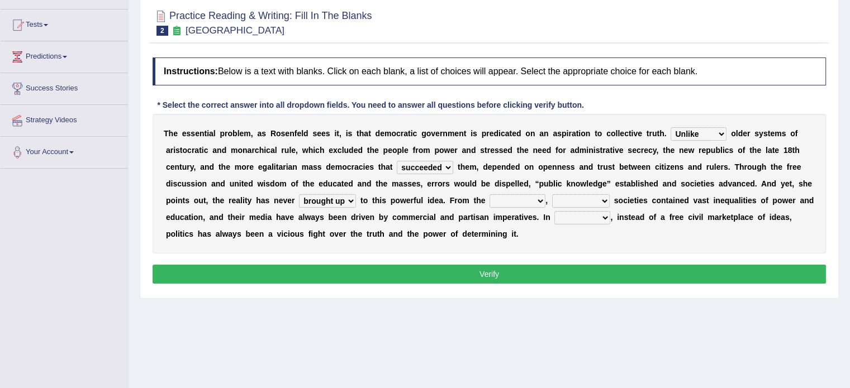
click at [519, 195] on select "outset ranged stood caught" at bounding box center [517, 200] width 56 height 13
click at [519, 196] on select "outset ranged stood caught" at bounding box center [517, 200] width 56 height 13
select select "outset"
click at [489, 194] on select "outset ranged stood caught" at bounding box center [517, 200] width 56 height 13
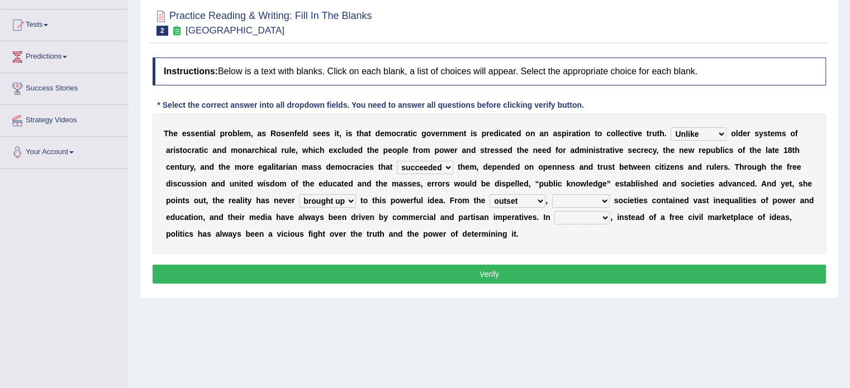
click at [565, 196] on select "freedom democratic media stilled" at bounding box center [581, 200] width 58 height 13
click at [525, 196] on select "outset ranged stood caught" at bounding box center [517, 200] width 56 height 13
click at [567, 201] on select "freedom democratic media stilled" at bounding box center [581, 200] width 58 height 13
select select "freedom"
click at [552, 194] on select "freedom democratic media stilled" at bounding box center [581, 200] width 58 height 13
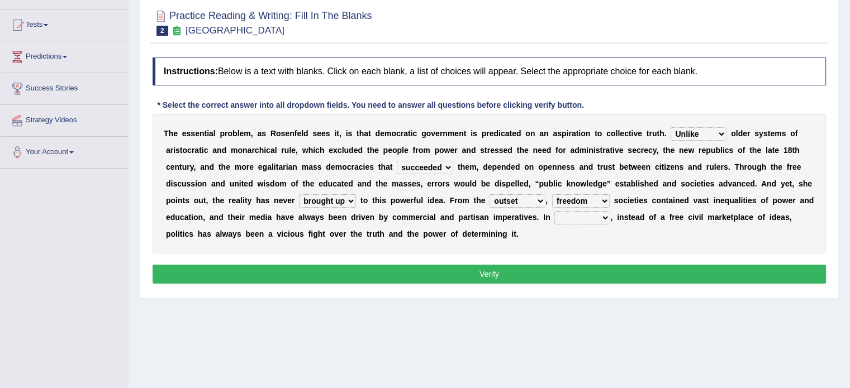
click at [580, 218] on select "power practice ideas fought" at bounding box center [582, 217] width 56 height 13
select select "power"
click at [554, 211] on select "power practice ideas fought" at bounding box center [582, 217] width 56 height 13
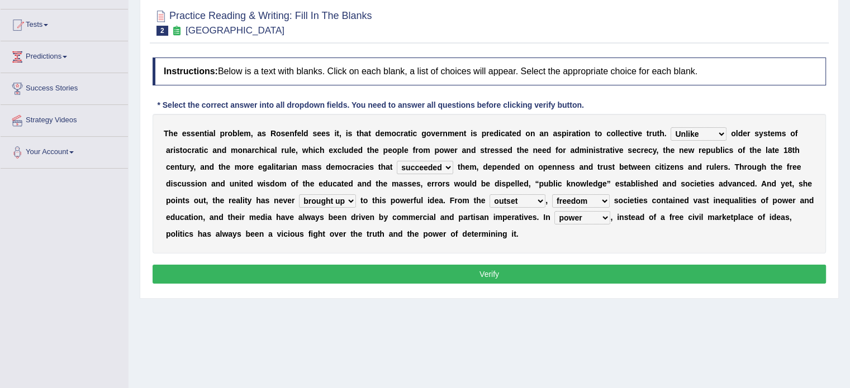
click at [577, 245] on div "T h e e s s e n t i a l p r o b l e m , a s R o s e n f e l d s e e s i t , i s…" at bounding box center [488, 184] width 673 height 140
click at [508, 271] on button "Verify" at bounding box center [488, 274] width 673 height 19
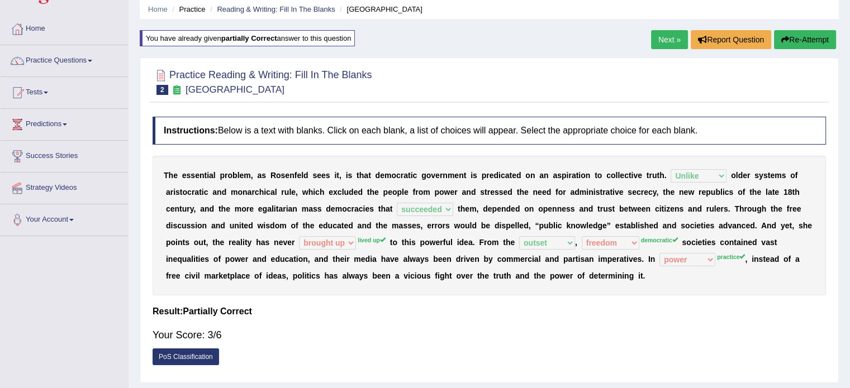
scroll to position [41, 0]
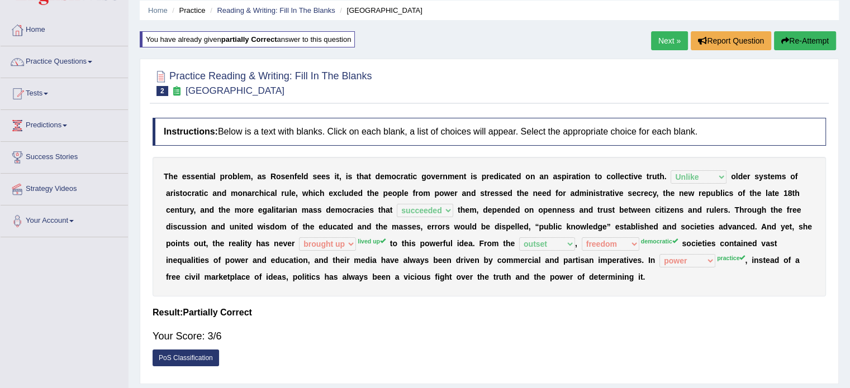
click at [809, 38] on button "Re-Attempt" at bounding box center [805, 40] width 62 height 19
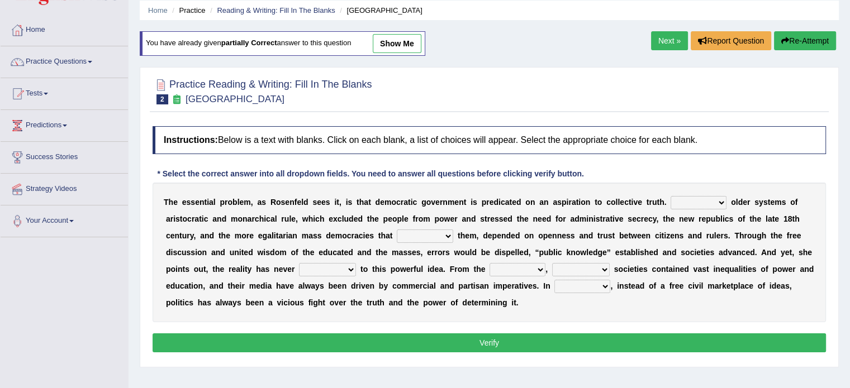
click at [716, 201] on select "Like Unlike Likely Safely" at bounding box center [698, 202] width 56 height 13
click at [716, 202] on select "Like Unlike Likely Safely" at bounding box center [698, 202] width 56 height 13
click at [716, 203] on select "Like Unlike Likely Safely" at bounding box center [698, 202] width 56 height 13
select select "Unlike"
click at [670, 196] on select "Like Unlike Likely Safely" at bounding box center [698, 202] width 56 height 13
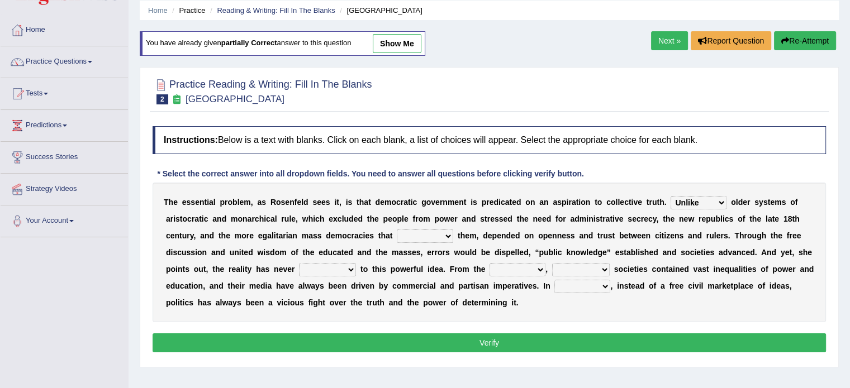
click at [423, 232] on select "readed grated succeeded printed" at bounding box center [425, 236] width 56 height 13
select select "succeeded"
click at [397, 230] on select "readed grated succeeded printed" at bounding box center [425, 236] width 56 height 13
click at [330, 274] on select "saved up stood up brought up lived up" at bounding box center [327, 269] width 57 height 13
select select "lived up"
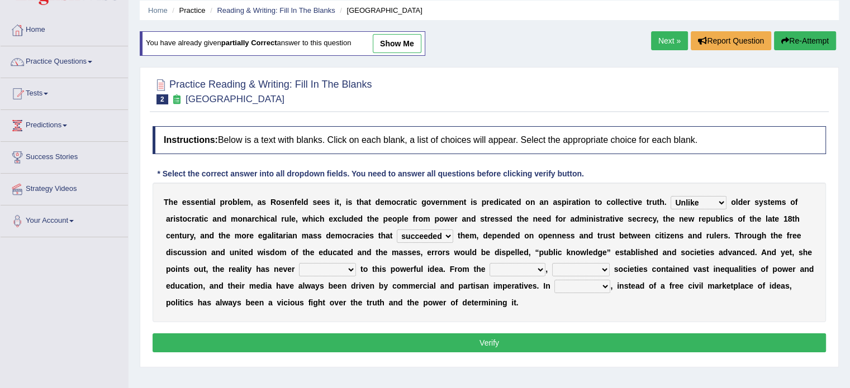
click at [299, 263] on select "saved up stood up brought up lived up" at bounding box center [327, 269] width 57 height 13
click at [532, 269] on select "outset ranged stood caught" at bounding box center [517, 269] width 56 height 13
select select "outset"
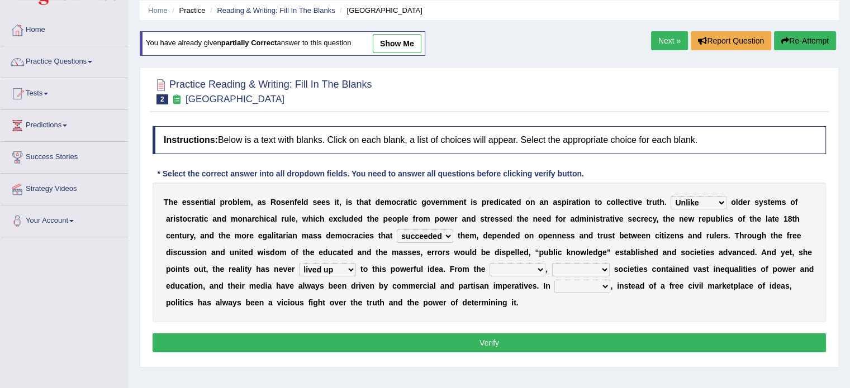
click at [489, 263] on select "outset ranged stood caught" at bounding box center [517, 269] width 56 height 13
click at [590, 269] on select "freedom democratic media stilled" at bounding box center [581, 269] width 58 height 13
select select "democratic"
click at [552, 263] on select "freedom democratic media stilled" at bounding box center [581, 269] width 58 height 13
click at [572, 283] on select "power practice ideas fought" at bounding box center [582, 286] width 56 height 13
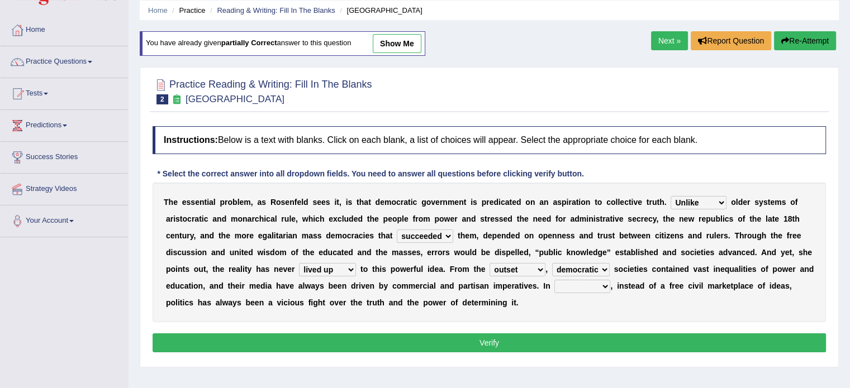
select select "practice"
click at [554, 280] on select "power practice ideas fought" at bounding box center [582, 286] width 56 height 13
click at [513, 341] on button "Verify" at bounding box center [488, 342] width 673 height 19
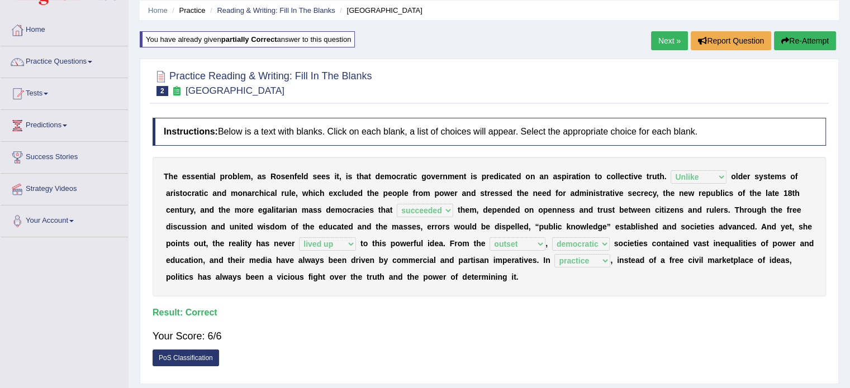
click at [661, 42] on link "Next »" at bounding box center [669, 40] width 37 height 19
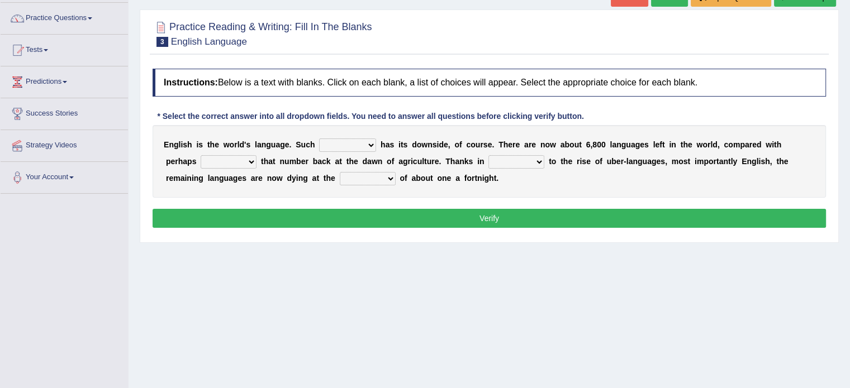
scroll to position [85, 0]
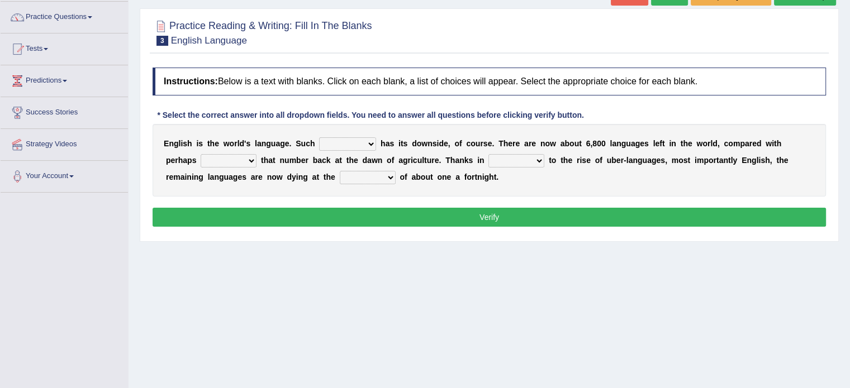
click at [361, 141] on select "power idea subject dominance" at bounding box center [347, 143] width 57 height 13
click at [319, 137] on select "power idea subject dominance" at bounding box center [347, 143] width 57 height 13
click at [361, 141] on select "power idea subject dominance" at bounding box center [347, 143] width 57 height 13
select select "idea"
click at [319, 137] on select "power idea subject dominance" at bounding box center [347, 143] width 57 height 13
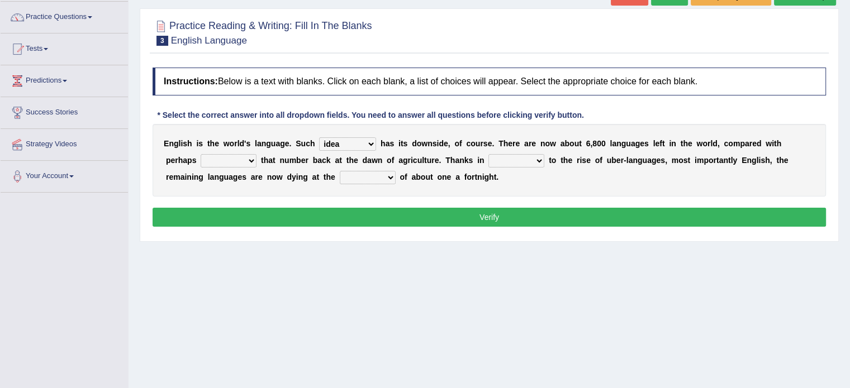
click at [230, 158] on select "rise twice firstly never" at bounding box center [229, 160] width 56 height 13
select select "rise"
click at [201, 154] on select "rise twice firstly never" at bounding box center [229, 160] width 56 height 13
click at [529, 158] on select "rare start part bother" at bounding box center [516, 160] width 56 height 13
select select "rare"
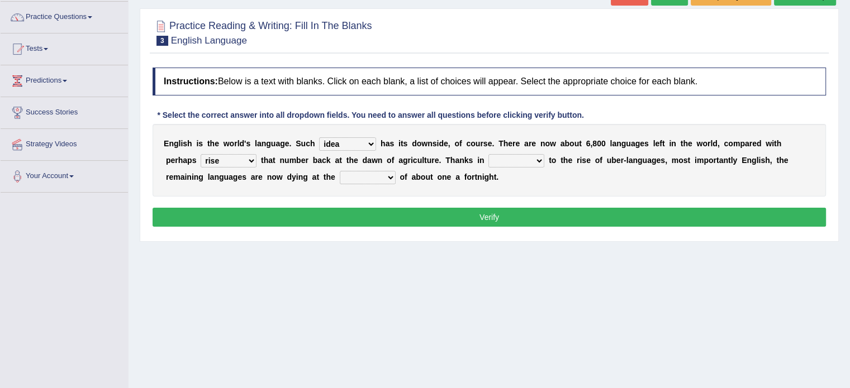
click at [488, 154] on select "rare start part bother" at bounding box center [516, 160] width 56 height 13
click at [375, 173] on select "state rate wait great" at bounding box center [368, 177] width 56 height 13
select select "rate"
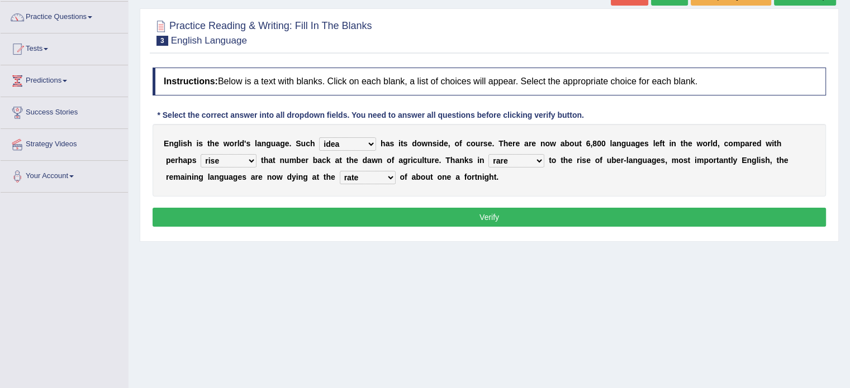
click at [340, 171] on select "state rate wait great" at bounding box center [368, 177] width 56 height 13
click at [487, 216] on button "Verify" at bounding box center [488, 217] width 673 height 19
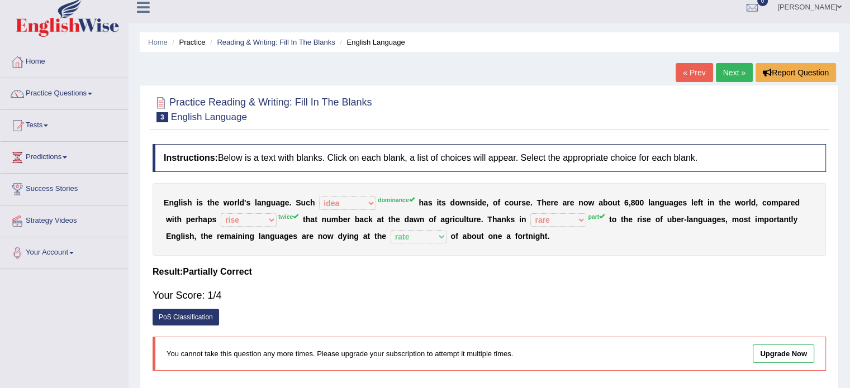
scroll to position [0, 0]
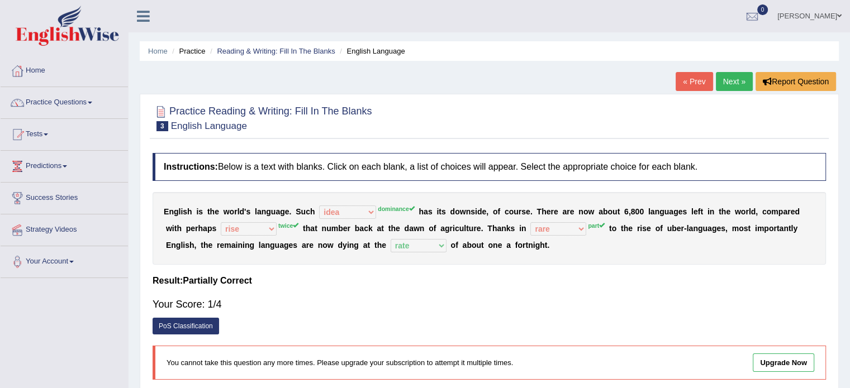
click at [194, 126] on small "English Language" at bounding box center [209, 126] width 76 height 11
click at [700, 84] on link "« Prev" at bounding box center [693, 81] width 37 height 19
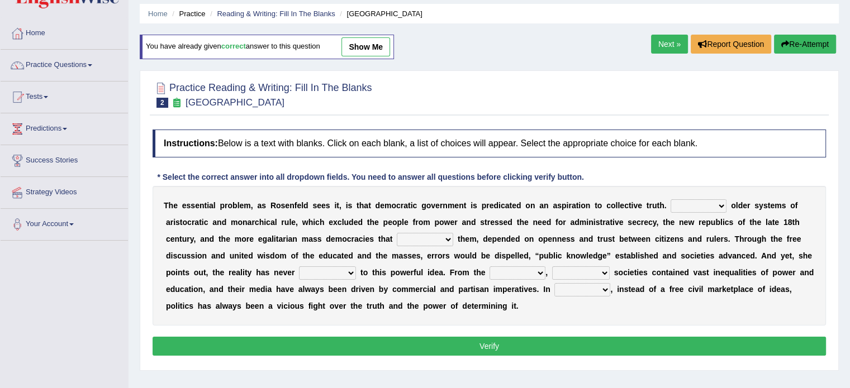
scroll to position [38, 0]
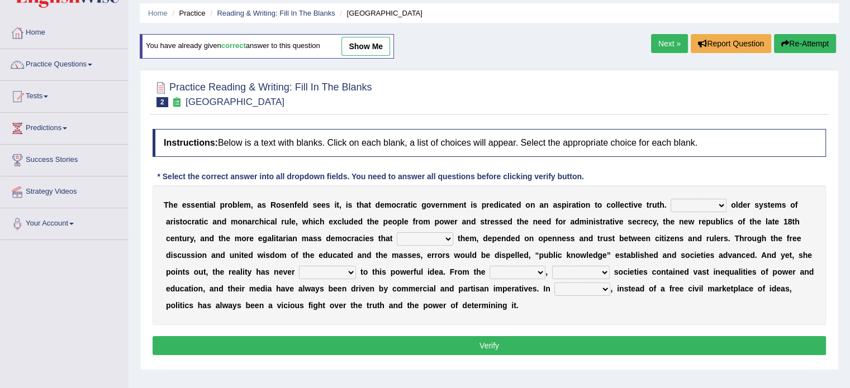
click at [655, 42] on link "Next »" at bounding box center [669, 43] width 37 height 19
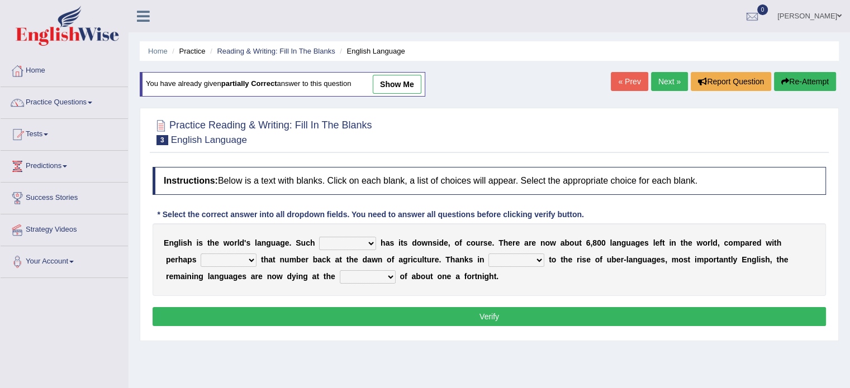
click at [362, 240] on select "power idea subject dominance" at bounding box center [347, 243] width 57 height 13
select select "dominance"
click at [319, 237] on select "power idea subject dominance" at bounding box center [347, 243] width 57 height 13
click at [245, 255] on select "rise twice firstly never" at bounding box center [229, 260] width 56 height 13
select select "twice"
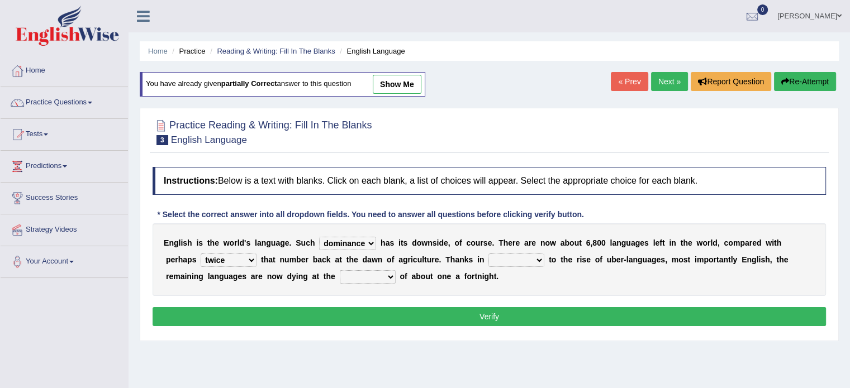
click at [201, 254] on select "rise twice firstly never" at bounding box center [229, 260] width 56 height 13
click at [506, 259] on select "rare start part bother" at bounding box center [516, 260] width 56 height 13
select select "start"
click at [488, 254] on select "rare start part bother" at bounding box center [516, 260] width 56 height 13
click at [383, 276] on select "state rate wait great" at bounding box center [368, 276] width 56 height 13
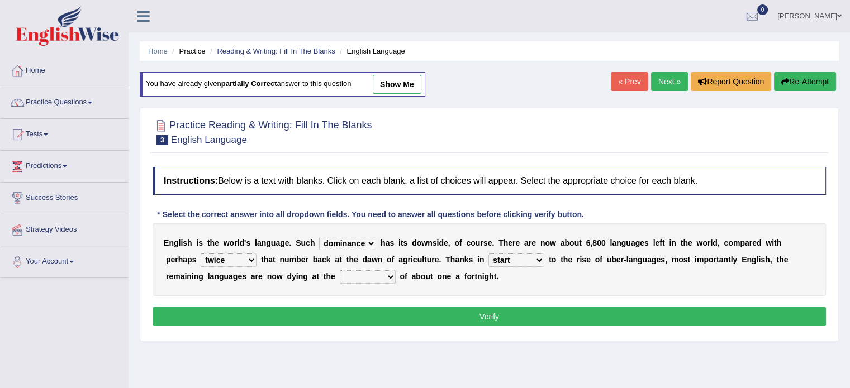
select select "great"
click at [340, 270] on select "state rate wait great" at bounding box center [368, 276] width 56 height 13
click at [521, 311] on button "Verify" at bounding box center [488, 316] width 673 height 19
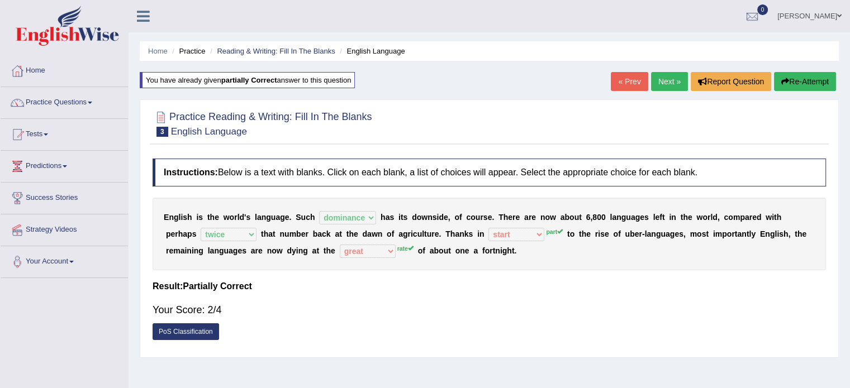
click at [820, 78] on button "Re-Attempt" at bounding box center [805, 81] width 62 height 19
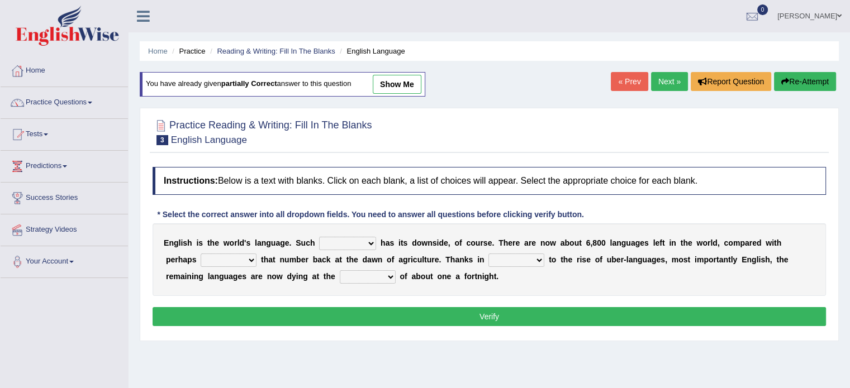
click at [360, 238] on select "power idea subject dominance" at bounding box center [347, 243] width 57 height 13
select select "dominance"
click at [319, 237] on select "power idea subject dominance" at bounding box center [347, 243] width 57 height 13
click at [236, 260] on select "rise twice firstly never" at bounding box center [229, 260] width 56 height 13
select select "twice"
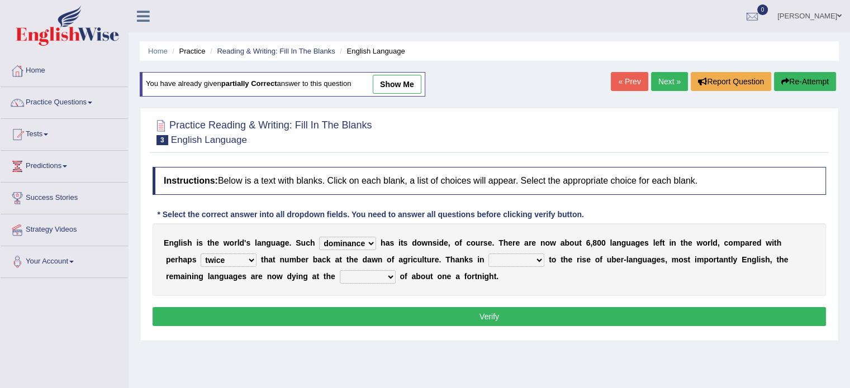
click at [201, 254] on select "rise twice firstly never" at bounding box center [229, 260] width 56 height 13
click at [505, 258] on select "rare start part bother" at bounding box center [516, 260] width 56 height 13
select select "part"
click at [488, 254] on select "rare start part bother" at bounding box center [516, 260] width 56 height 13
click at [356, 276] on select "state rate wait great" at bounding box center [368, 276] width 56 height 13
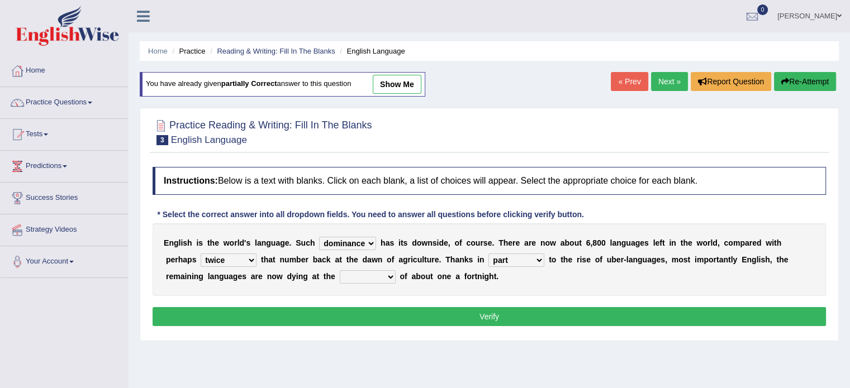
select select "rate"
click at [340, 270] on select "state rate wait great" at bounding box center [368, 276] width 56 height 13
click at [485, 314] on button "Verify" at bounding box center [488, 316] width 673 height 19
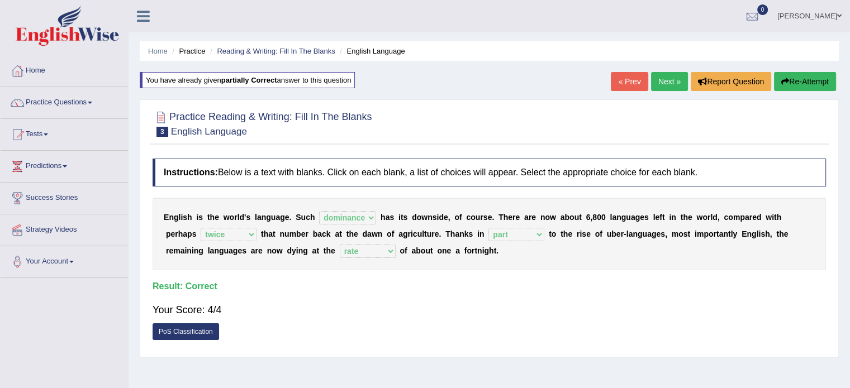
click at [667, 79] on link "Next »" at bounding box center [669, 81] width 37 height 19
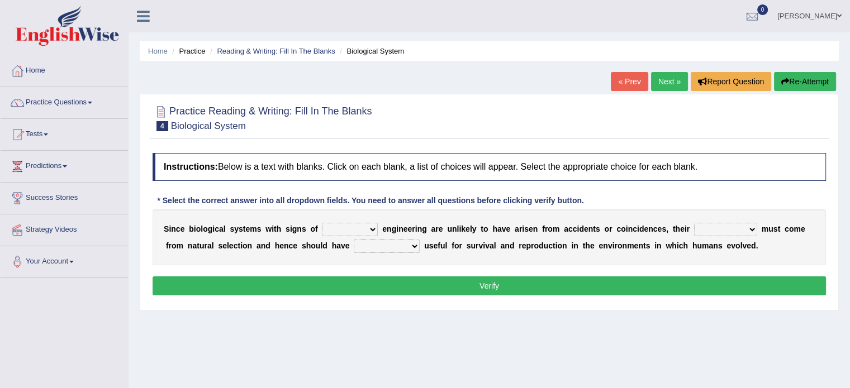
click at [342, 228] on select "system national extra complex" at bounding box center [350, 229] width 56 height 13
click at [322, 223] on select "system national extra complex" at bounding box center [350, 229] width 56 height 13
click at [373, 230] on select "system national extra complex" at bounding box center [350, 229] width 56 height 13
select select "national"
click at [322, 223] on select "system national extra complex" at bounding box center [350, 229] width 56 height 13
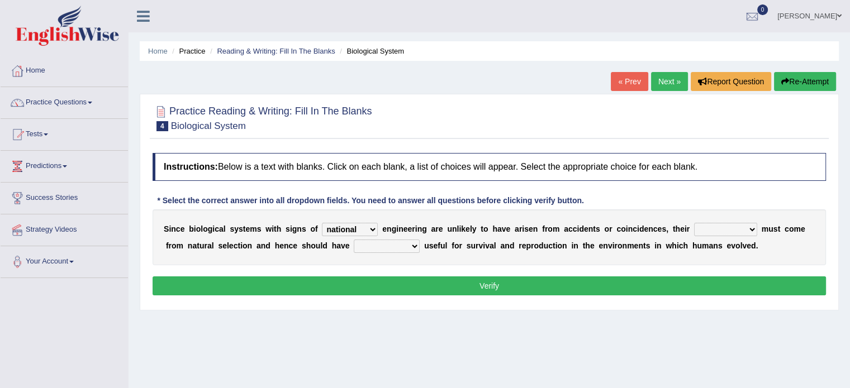
drag, startPoint x: 713, startPoint y: 225, endPoint x: 707, endPoint y: 230, distance: 7.2
click at [709, 228] on select "presence organisation registration structures" at bounding box center [725, 229] width 63 height 13
select select "structures"
click at [694, 223] on select "presence organisation registration structures" at bounding box center [725, 229] width 63 height 13
click at [345, 227] on select "system national extra complex" at bounding box center [350, 229] width 56 height 13
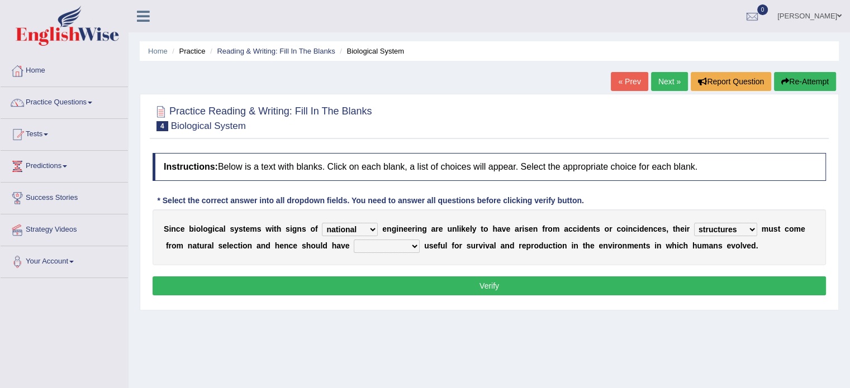
select select "complex"
click at [322, 223] on select "system national extra complex" at bounding box center [350, 229] width 56 height 13
click at [390, 242] on select "functions cultures samples introductions" at bounding box center [387, 246] width 66 height 13
select select "cultures"
click at [354, 240] on select "functions cultures samples introductions" at bounding box center [387, 246] width 66 height 13
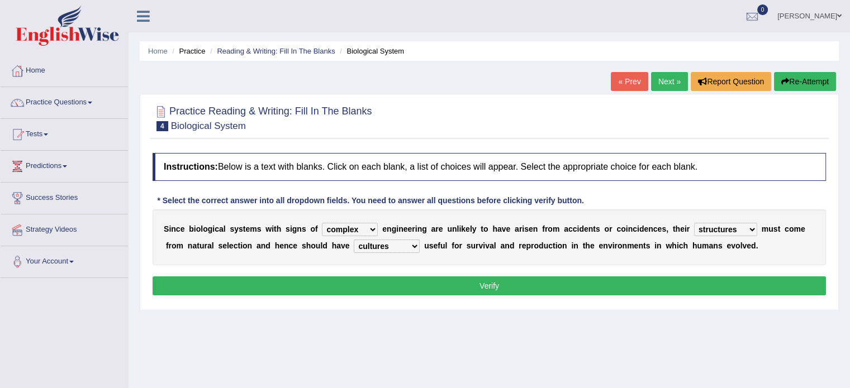
click at [478, 288] on button "Verify" at bounding box center [488, 285] width 673 height 19
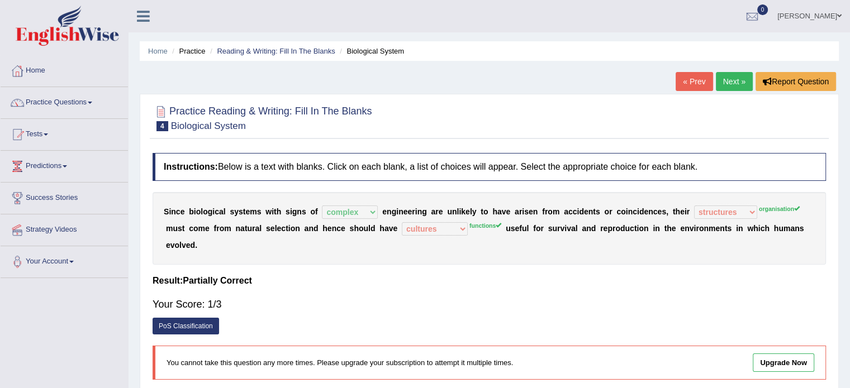
click at [679, 85] on link "« Prev" at bounding box center [693, 81] width 37 height 19
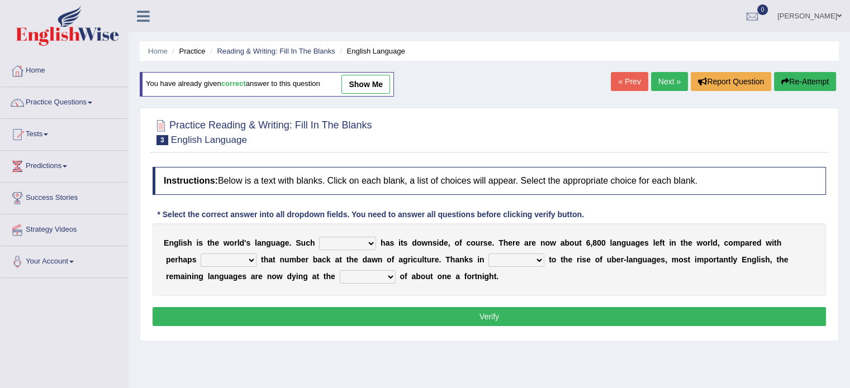
click at [668, 81] on link "Next »" at bounding box center [669, 81] width 37 height 19
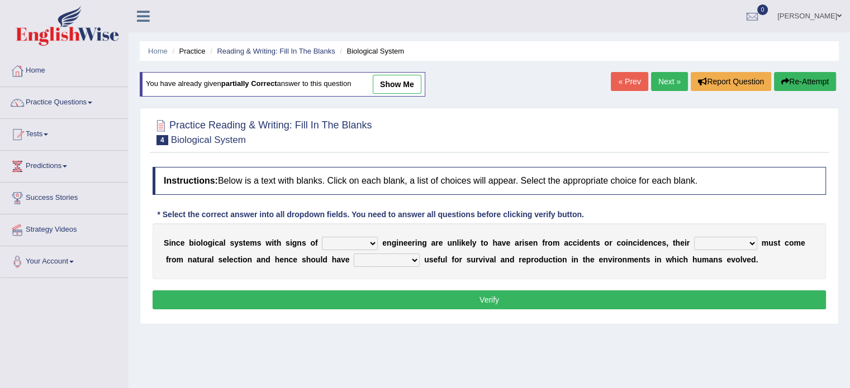
click at [346, 243] on select "system national extra complex" at bounding box center [350, 243] width 56 height 13
select select "complex"
click at [322, 237] on select "system national extra complex" at bounding box center [350, 243] width 56 height 13
click at [738, 238] on select "presence organisation registration structures" at bounding box center [725, 243] width 63 height 13
select select "organisation"
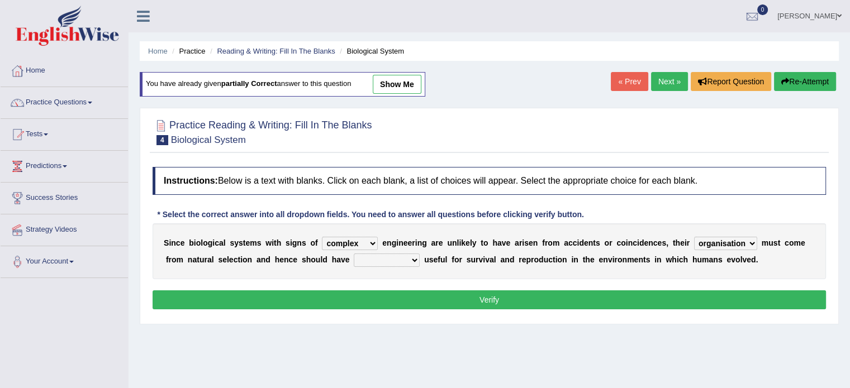
click at [694, 237] on select "presence organisation registration structures" at bounding box center [725, 243] width 63 height 13
click at [396, 259] on select "functions cultures samples introductions" at bounding box center [387, 260] width 66 height 13
select select "functions"
click at [354, 254] on select "functions cultures samples introductions" at bounding box center [387, 260] width 66 height 13
click at [472, 293] on button "Verify" at bounding box center [488, 299] width 673 height 19
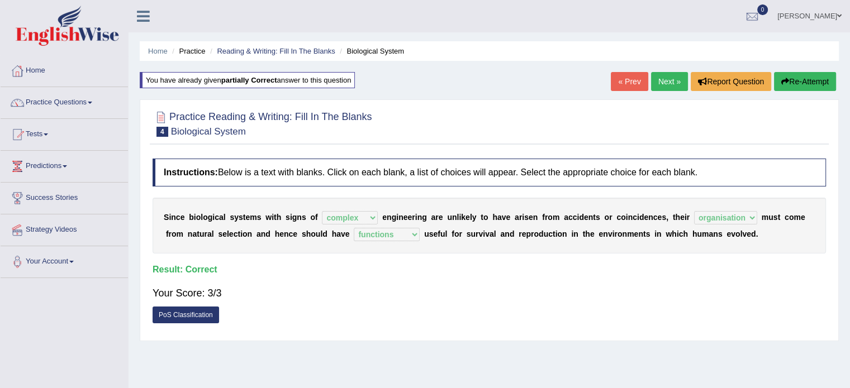
click at [665, 80] on link "Next »" at bounding box center [669, 81] width 37 height 19
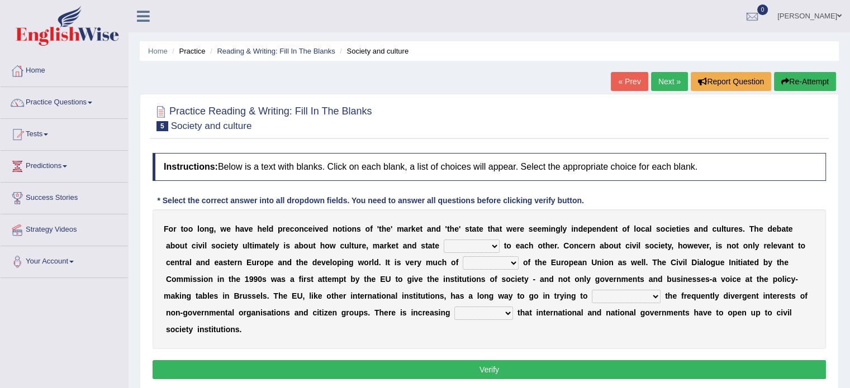
click at [701, 259] on b "a" at bounding box center [701, 262] width 4 height 9
click at [694, 261] on b "D" at bounding box center [694, 262] width 6 height 9
click at [474, 246] on select "stay relate bring telling" at bounding box center [471, 246] width 56 height 13
select select "telling"
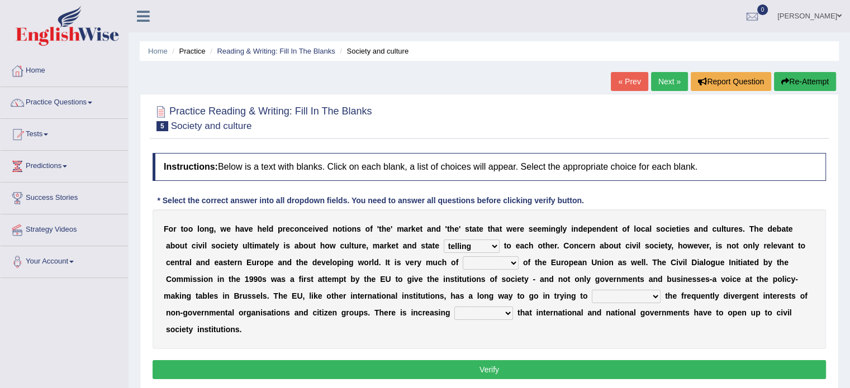
click at [443, 240] on select "stay relate bring telling" at bounding box center [471, 246] width 56 height 13
click at [502, 262] on select "interest brought shown suspect" at bounding box center [490, 262] width 56 height 13
select select "interest"
click at [462, 256] on select "interest brought shown suspect" at bounding box center [490, 262] width 56 height 13
click at [502, 260] on select "interest brought shown suspect" at bounding box center [490, 262] width 56 height 13
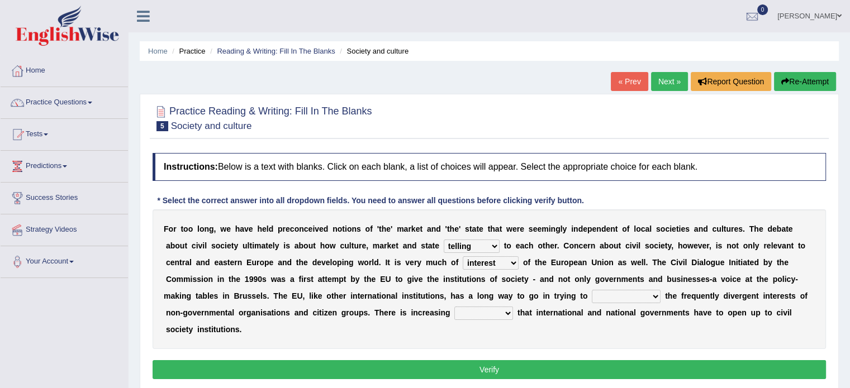
click at [603, 298] on select "indulge express supreme accommodate" at bounding box center [625, 296] width 69 height 13
select select "express"
click at [591, 290] on select "indulge express supreme accommodate" at bounding box center [625, 296] width 69 height 13
click at [55, 161] on link "Predictions" at bounding box center [64, 165] width 127 height 28
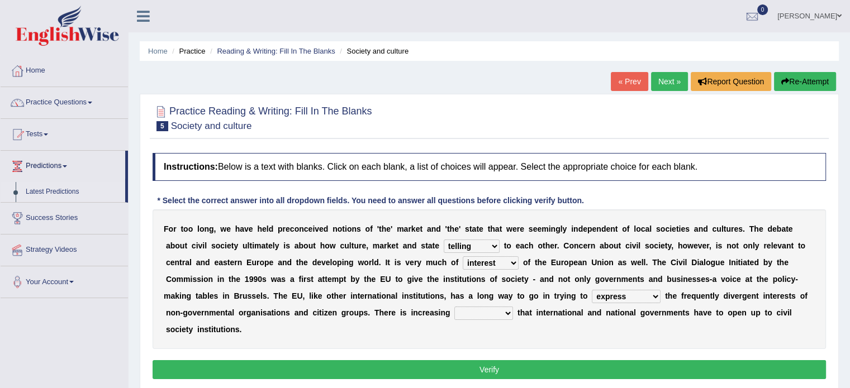
click at [56, 192] on link "Latest Predictions" at bounding box center [73, 192] width 104 height 20
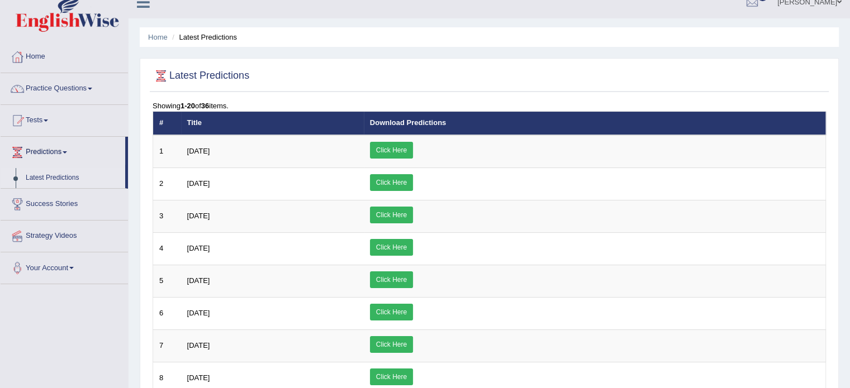
scroll to position [9, 0]
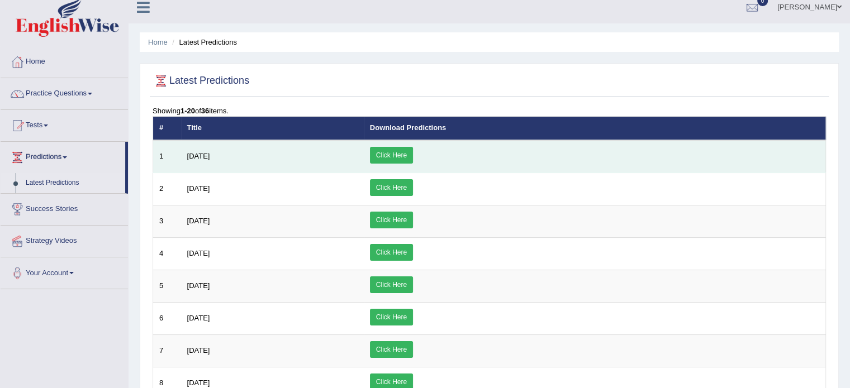
click at [413, 156] on link "Click Here" at bounding box center [391, 155] width 43 height 17
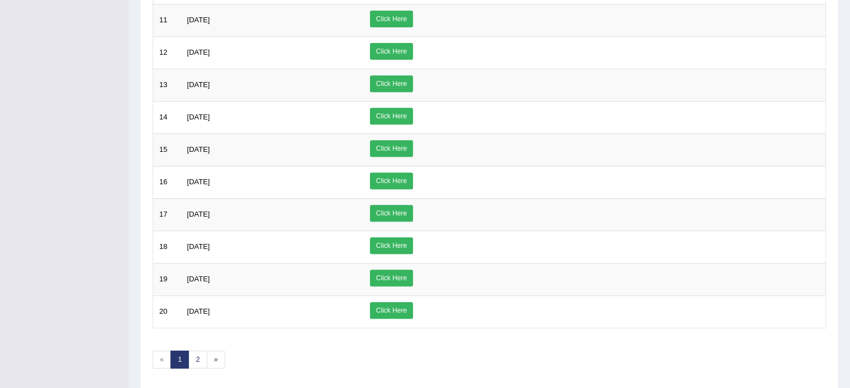
scroll to position [502, 0]
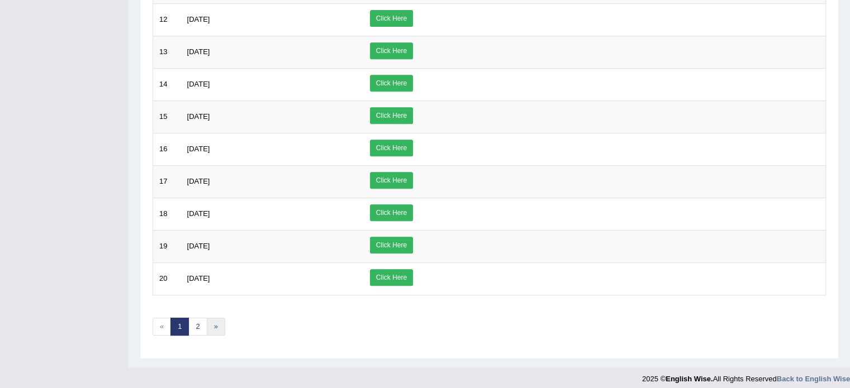
click at [214, 322] on link "»" at bounding box center [216, 327] width 18 height 18
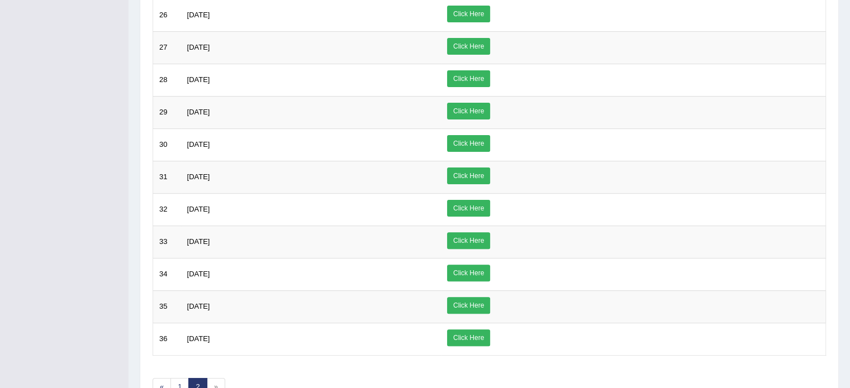
scroll to position [374, 0]
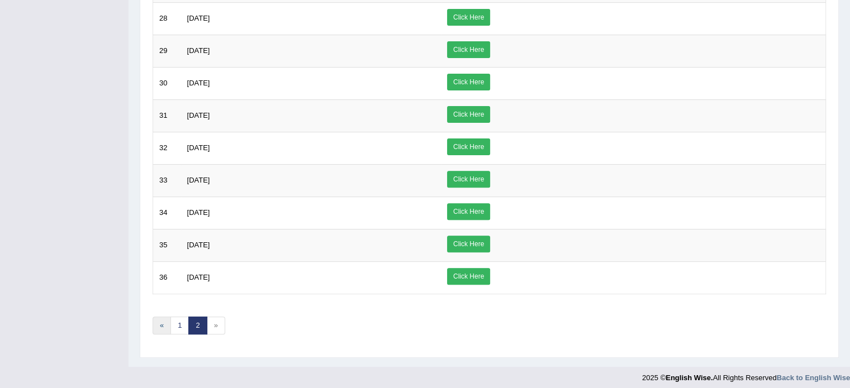
click at [161, 320] on link "«" at bounding box center [161, 326] width 18 height 18
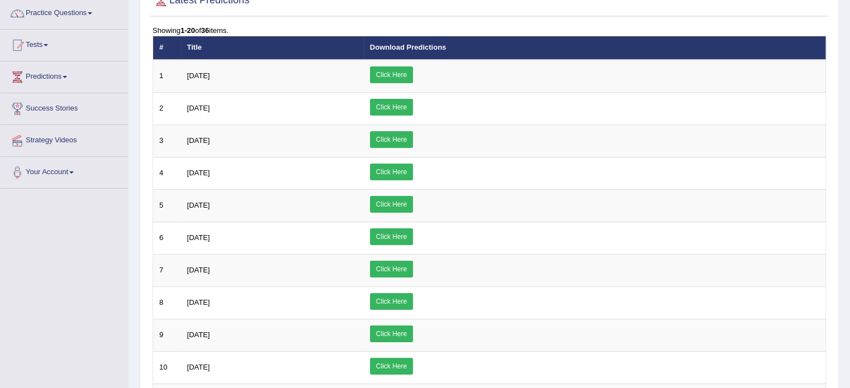
scroll to position [92, 0]
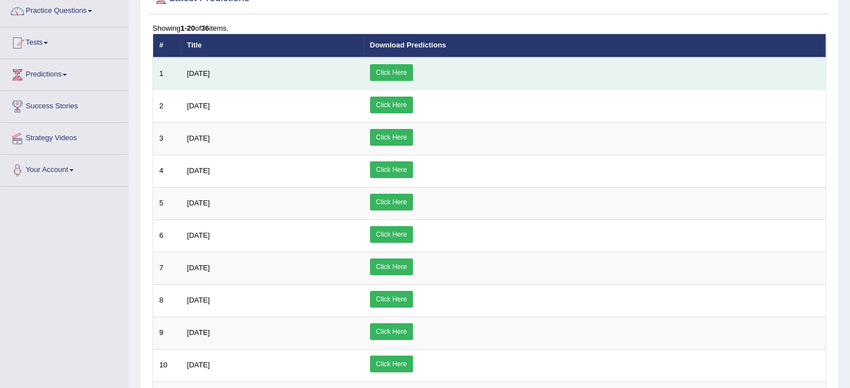
click at [364, 71] on td "August 2025" at bounding box center [272, 74] width 183 height 33
click at [413, 73] on link "Click Here" at bounding box center [391, 72] width 43 height 17
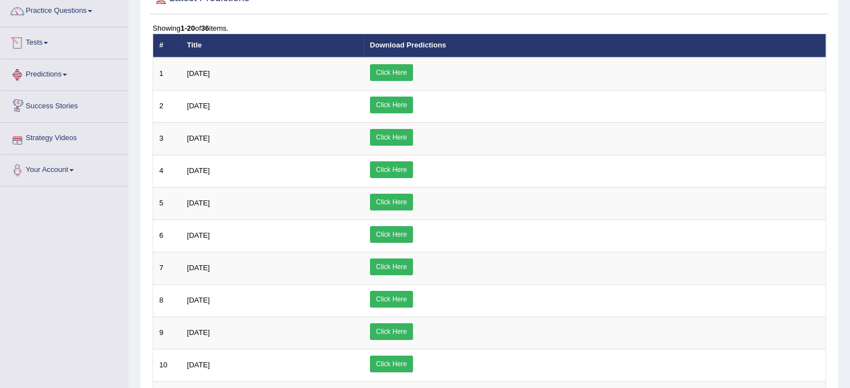
click at [43, 42] on link "Tests" at bounding box center [64, 41] width 127 height 28
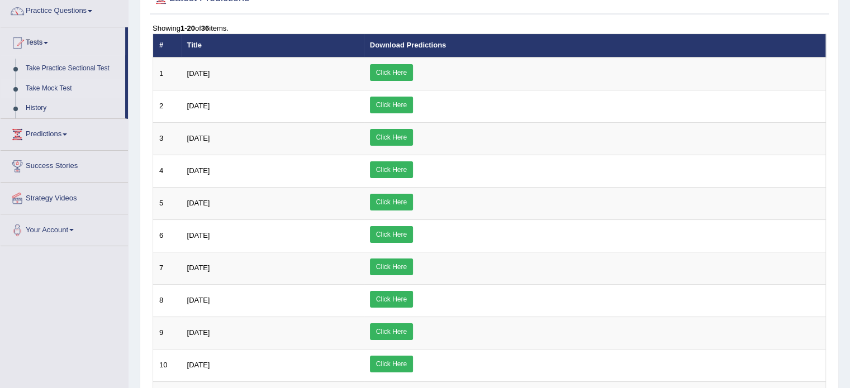
click at [55, 83] on link "Take Mock Test" at bounding box center [73, 89] width 104 height 20
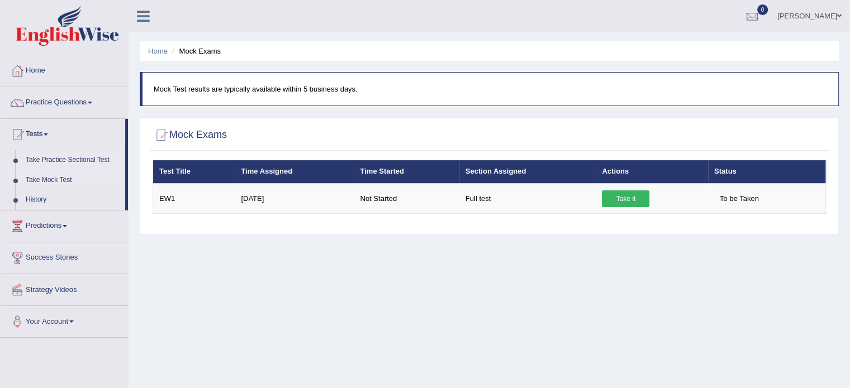
click at [98, 158] on link "Take Practice Sectional Test" at bounding box center [73, 160] width 104 height 20
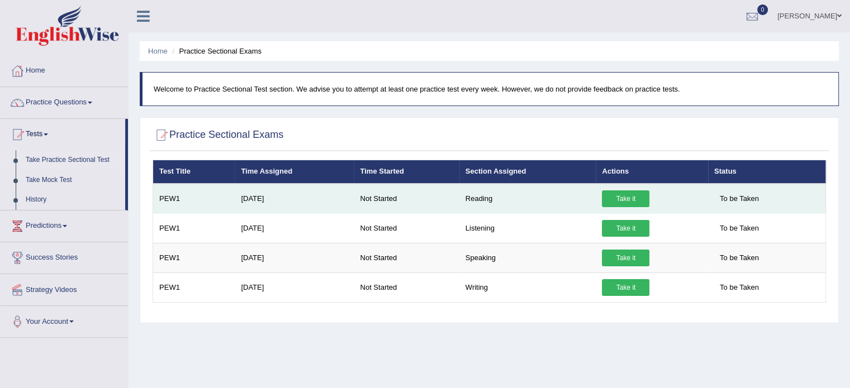
click at [626, 196] on link "Take it" at bounding box center [625, 198] width 47 height 17
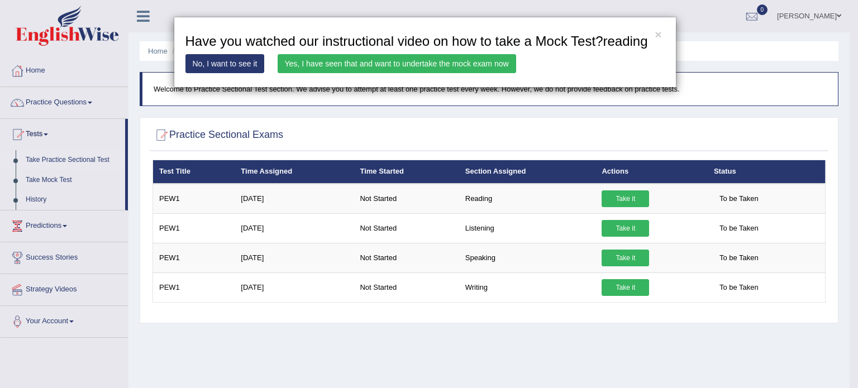
click at [739, 122] on div "× Have you watched our instructional video on how to take a Mock Test?reading N…" at bounding box center [429, 194] width 858 height 388
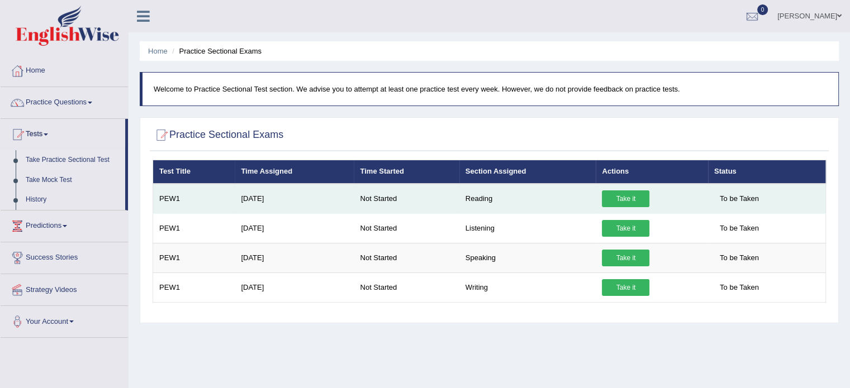
click at [471, 200] on td "Reading" at bounding box center [527, 199] width 137 height 30
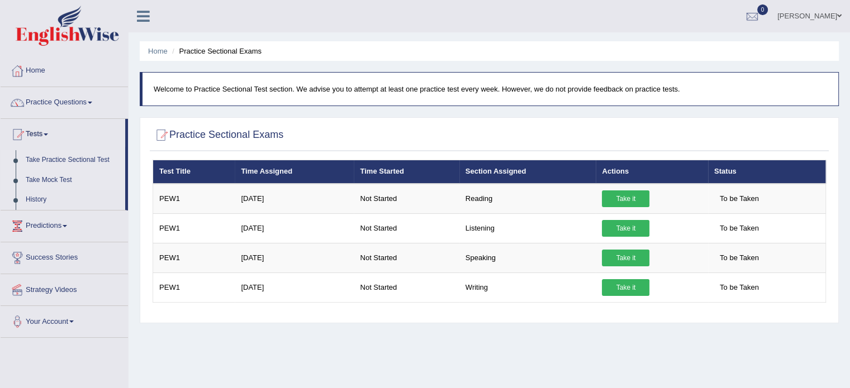
click at [57, 182] on link "Take Mock Test" at bounding box center [73, 180] width 104 height 20
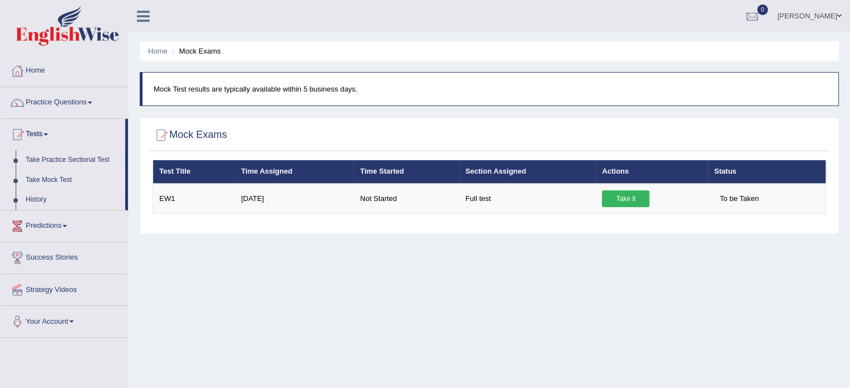
click at [60, 178] on link "Take Mock Test" at bounding box center [73, 180] width 104 height 20
click at [65, 292] on link "Strategy Videos" at bounding box center [64, 288] width 127 height 28
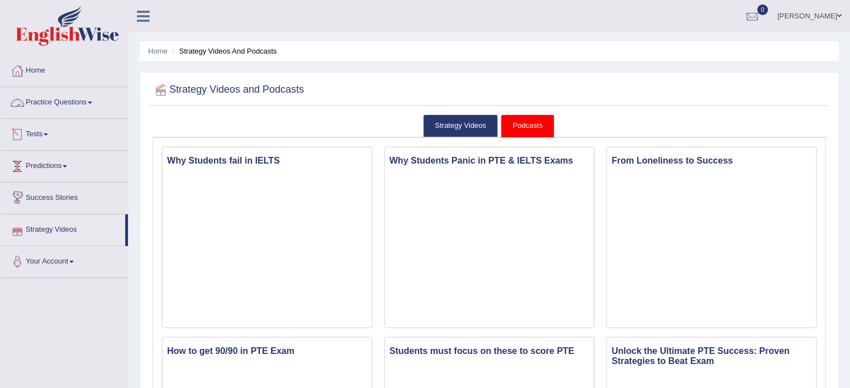
click at [49, 107] on link "Practice Questions" at bounding box center [64, 101] width 127 height 28
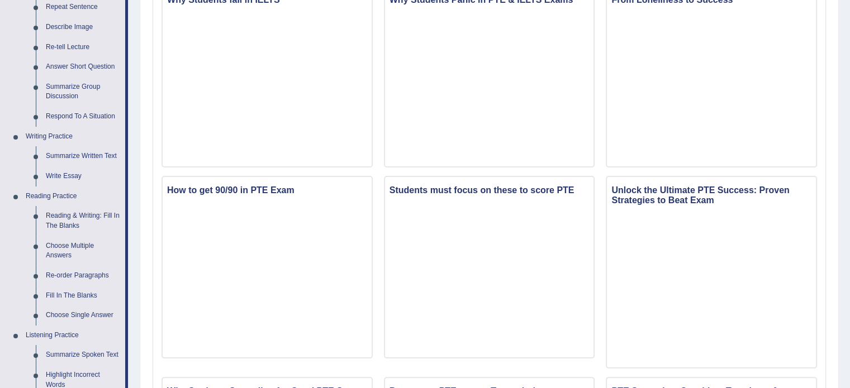
scroll to position [185, 0]
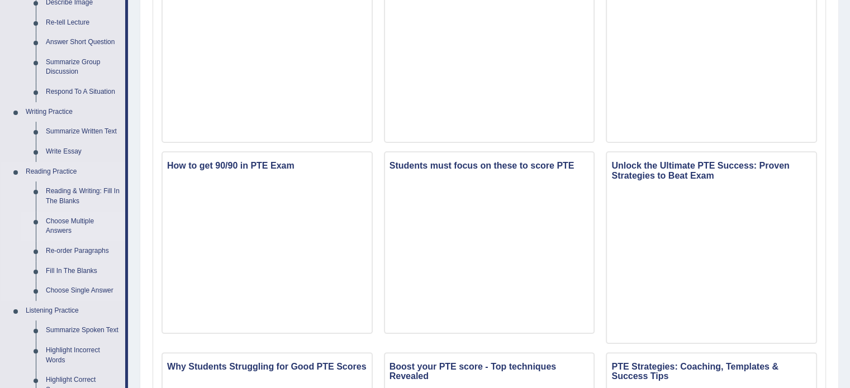
click at [60, 226] on link "Choose Multiple Answers" at bounding box center [83, 227] width 84 height 30
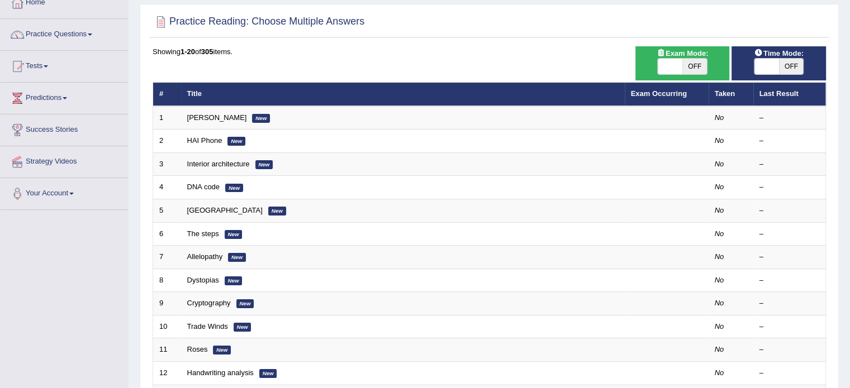
scroll to position [69, 0]
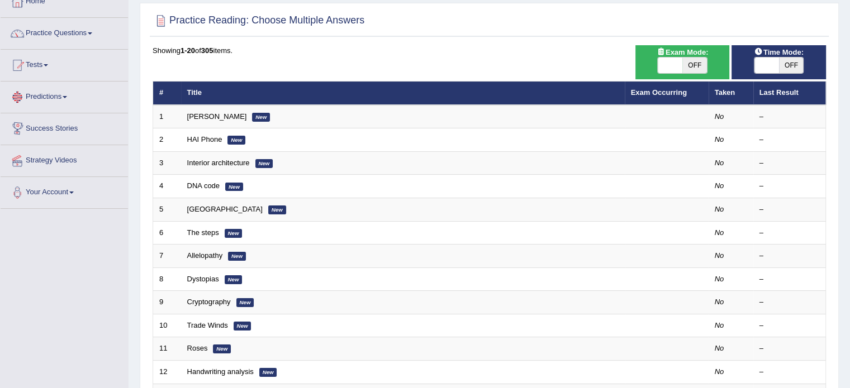
click at [50, 96] on link "Predictions" at bounding box center [64, 96] width 127 height 28
click at [41, 64] on link "Tests" at bounding box center [64, 64] width 127 height 28
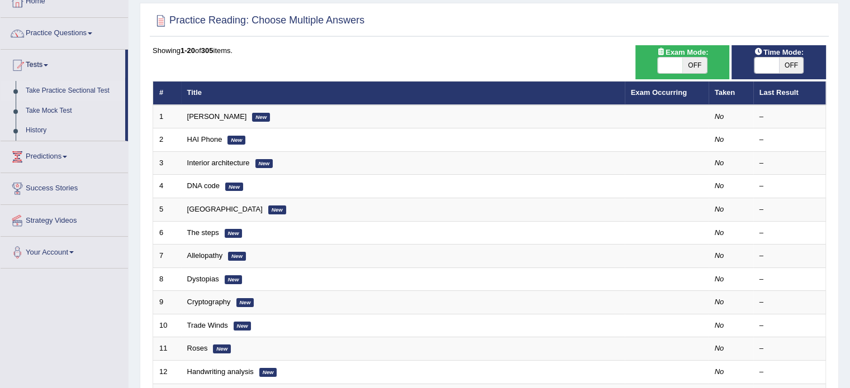
click at [95, 91] on link "Take Practice Sectional Test" at bounding box center [73, 91] width 104 height 20
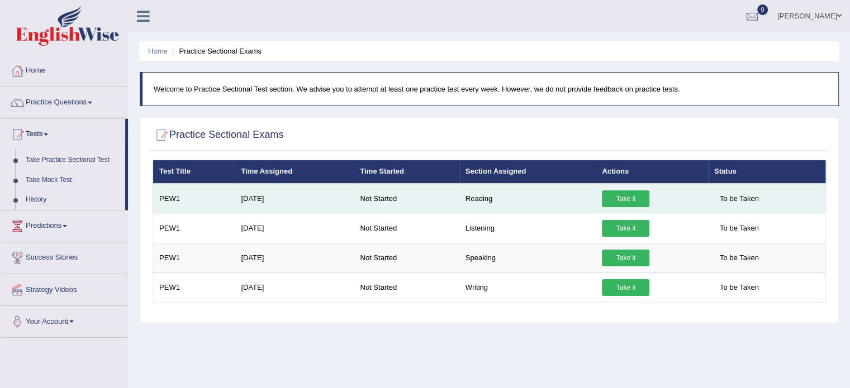
click at [182, 201] on td "PEW1" at bounding box center [194, 199] width 82 height 30
click at [645, 196] on link "Take it" at bounding box center [625, 198] width 47 height 17
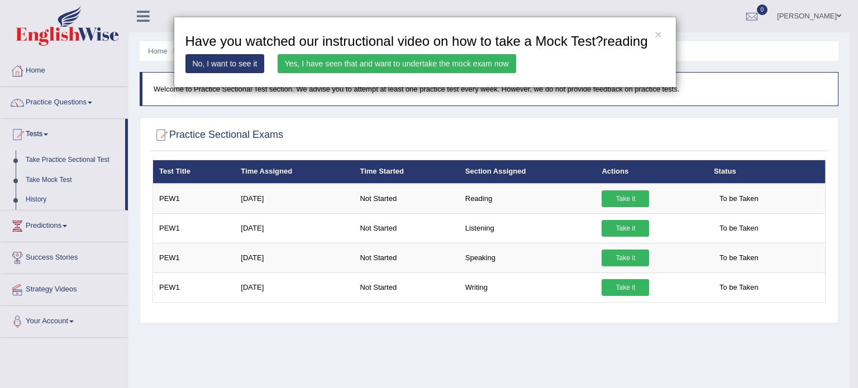
click at [312, 64] on link "Yes, I have seen that and want to undertake the mock exam now" at bounding box center [397, 63] width 238 height 19
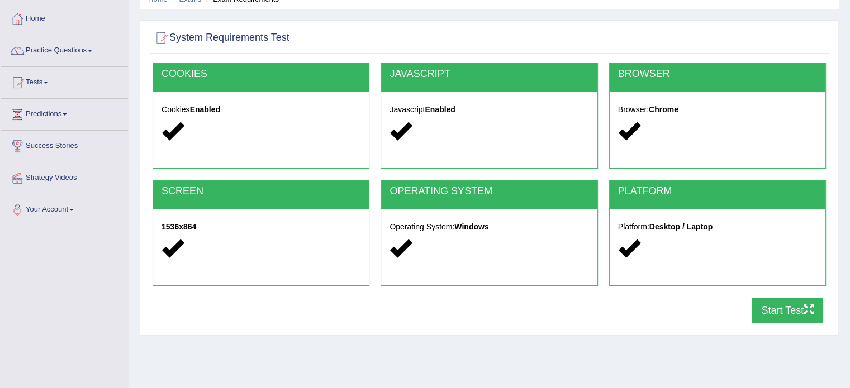
scroll to position [54, 0]
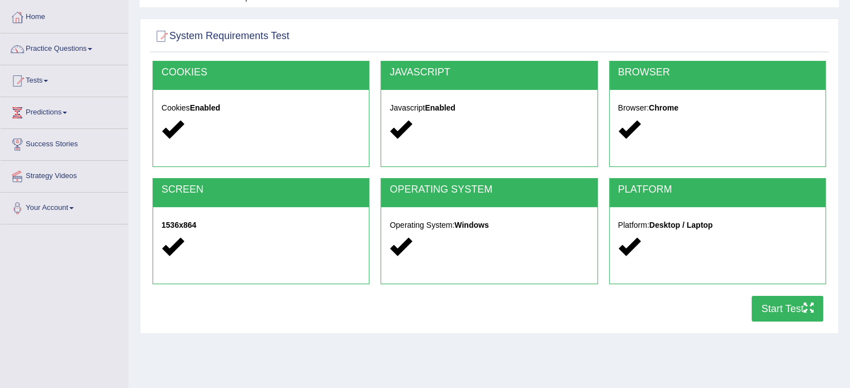
click at [772, 309] on button "Start Test" at bounding box center [786, 309] width 71 height 26
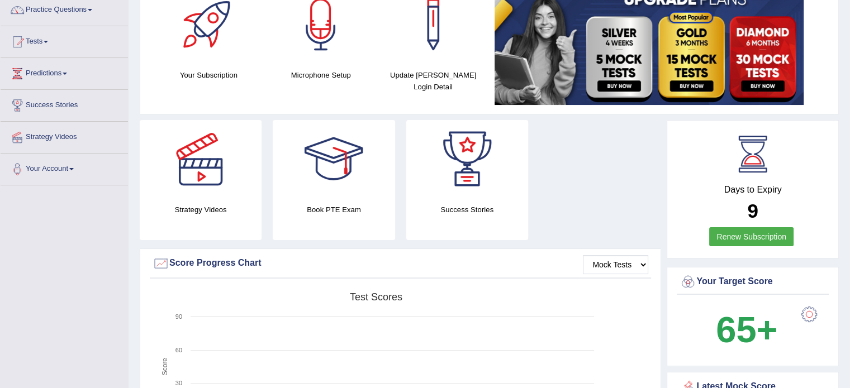
scroll to position [91, 0]
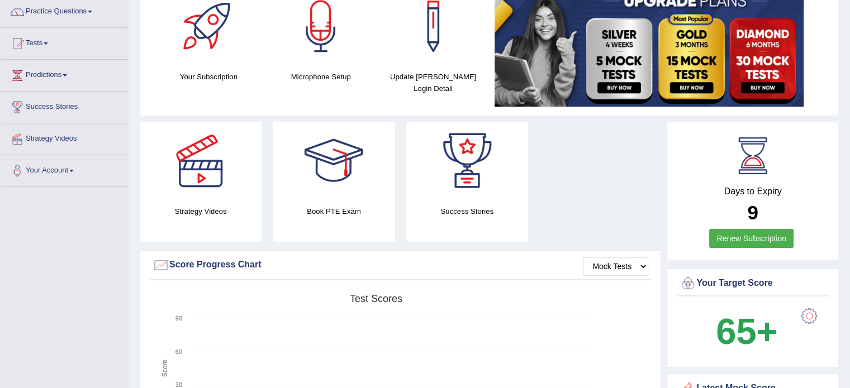
click at [752, 236] on link "Renew Subscription" at bounding box center [751, 238] width 84 height 19
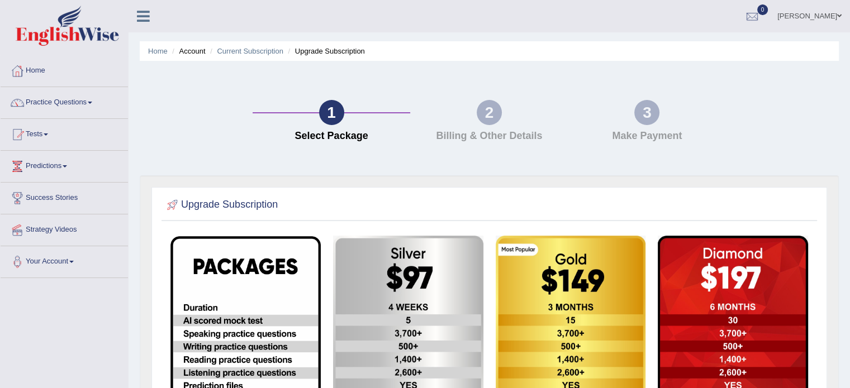
click at [76, 102] on link "Practice Questions" at bounding box center [64, 101] width 127 height 28
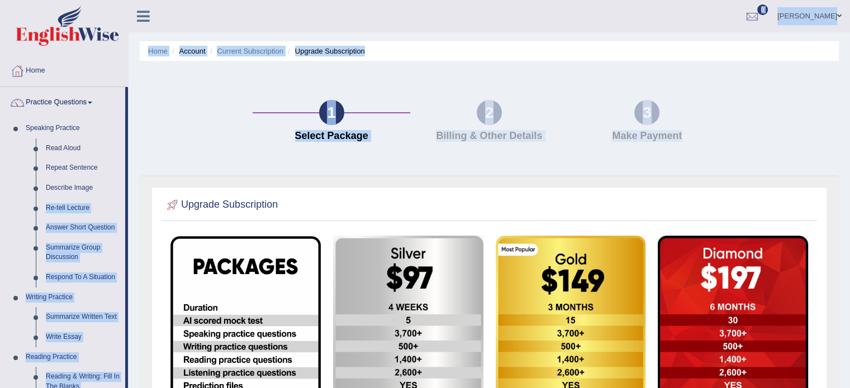
drag, startPoint x: 127, startPoint y: 195, endPoint x: 131, endPoint y: 216, distance: 20.9
click at [131, 216] on div "Toggle navigation Home Practice Questions Speaking Practice Read Aloud Repeat S…" at bounding box center [425, 327] width 850 height 655
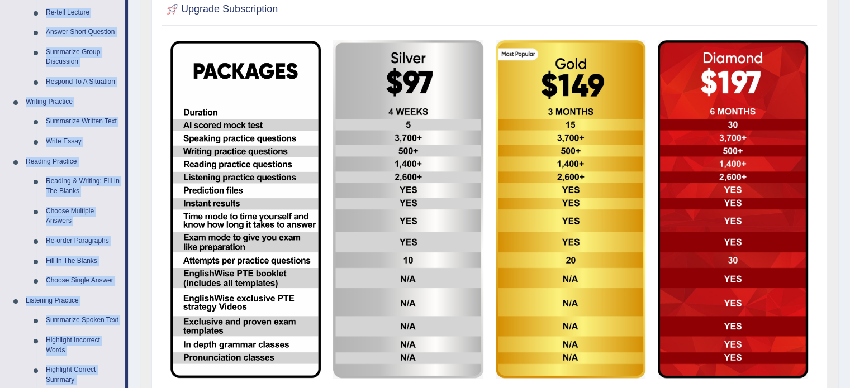
scroll to position [199, 0]
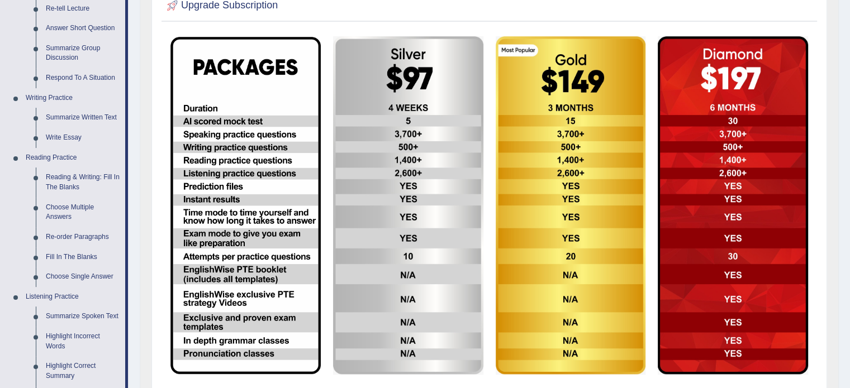
click at [694, 20] on div "Upgrade Subscription" at bounding box center [488, 8] width 655 height 28
